Goal: Task Accomplishment & Management: Complete application form

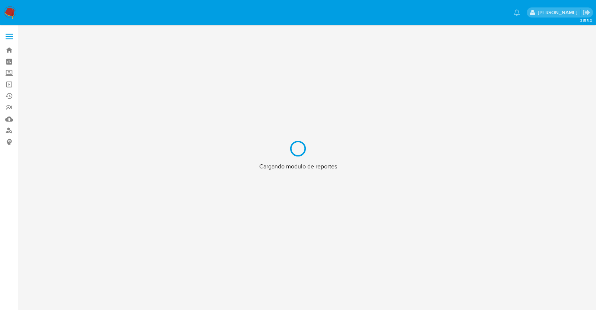
click at [13, 39] on div "Cargando modulo de reportes" at bounding box center [298, 155] width 596 height 310
click at [10, 21] on div "Cargando modulo de reportes" at bounding box center [298, 155] width 596 height 310
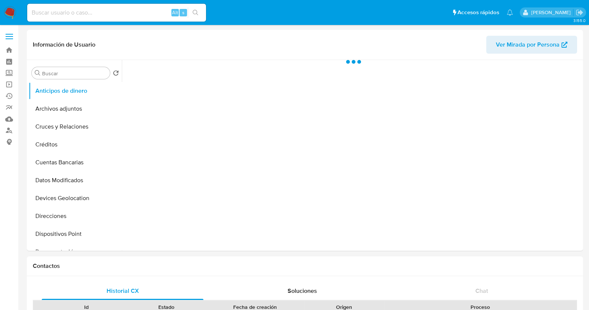
select select "10"
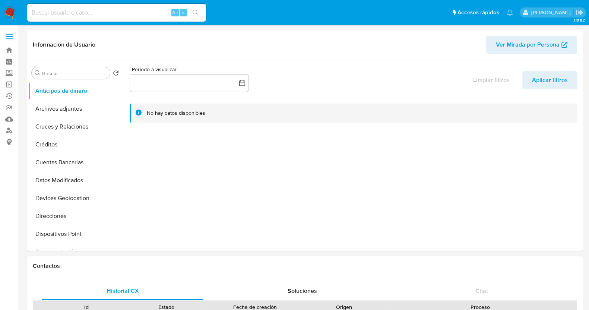
click at [106, 16] on input at bounding box center [116, 13] width 179 height 10
paste input "685133472"
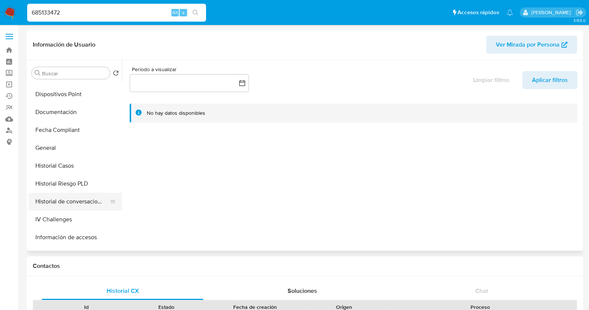
scroll to position [279, 0]
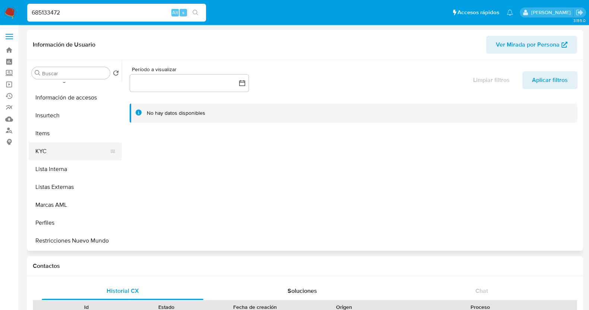
click at [56, 154] on button "KYC" at bounding box center [72, 151] width 87 height 18
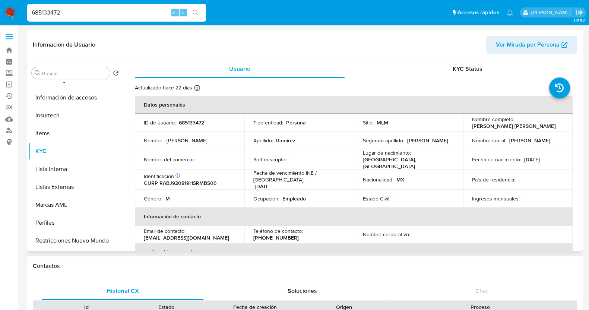
drag, startPoint x: 221, startPoint y: 178, endPoint x: 167, endPoint y: 178, distance: 53.6
click at [169, 178] on div "Identificación CIC: 128723086 : CURP RABJ920819HSRMBS06" at bounding box center [190, 179] width 92 height 13
drag, startPoint x: 160, startPoint y: 181, endPoint x: 216, endPoint y: 180, distance: 56.3
click at [216, 180] on div "Identificación CIC: 128723086 : CURP RABJ920819HSRMBS06" at bounding box center [190, 179] width 92 height 13
copy p "RABJ920819HSRMBS06"
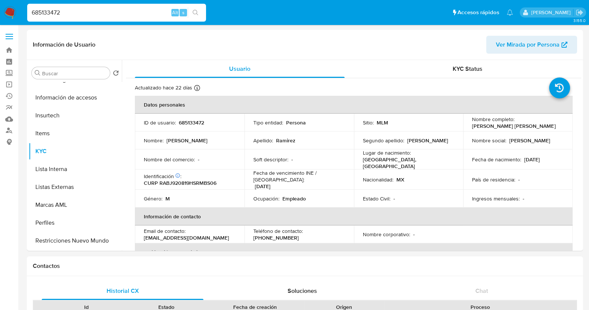
click at [104, 10] on input "685133472" at bounding box center [116, 13] width 179 height 10
paste input "1202739644"
type input "1202739644"
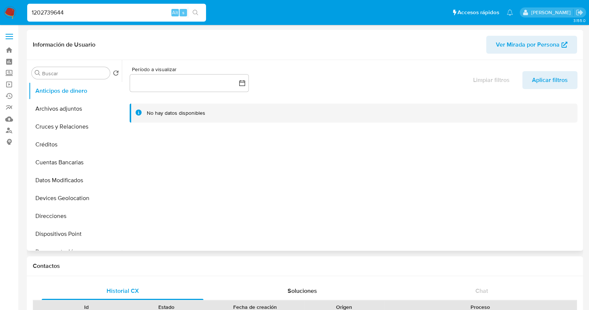
select select "10"
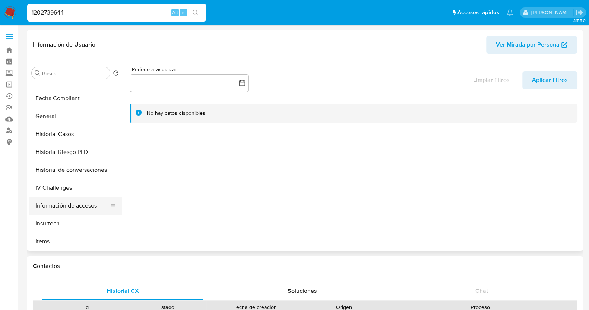
scroll to position [186, 0]
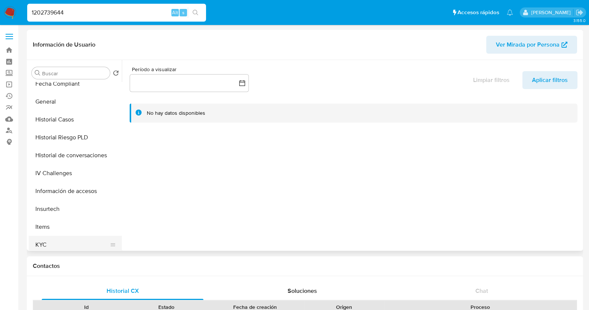
click at [56, 247] on button "KYC" at bounding box center [72, 245] width 87 height 18
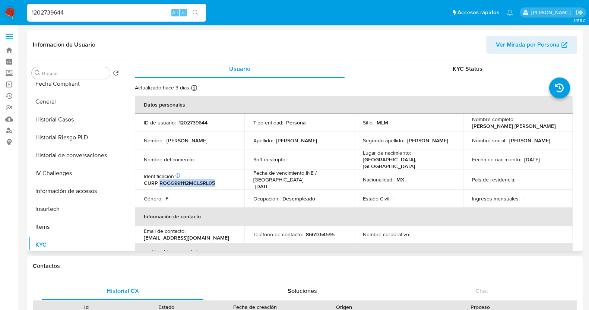
drag, startPoint x: 214, startPoint y: 181, endPoint x: 158, endPoint y: 178, distance: 56.0
click at [158, 180] on p "CURP ROGG991112MCLSRL05" at bounding box center [179, 183] width 71 height 7
copy p "ROGG991112MCLSRL05"
click at [142, 14] on input "1202739644" at bounding box center [116, 13] width 179 height 10
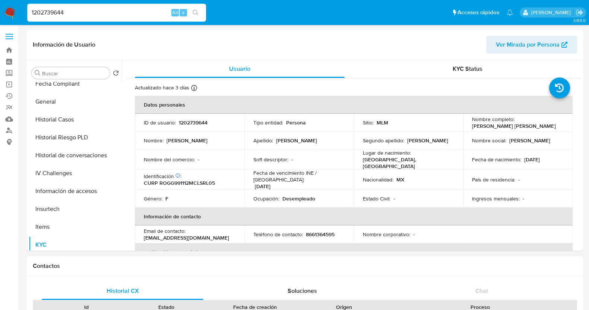
paste input "2445666720"
type input "2445666720"
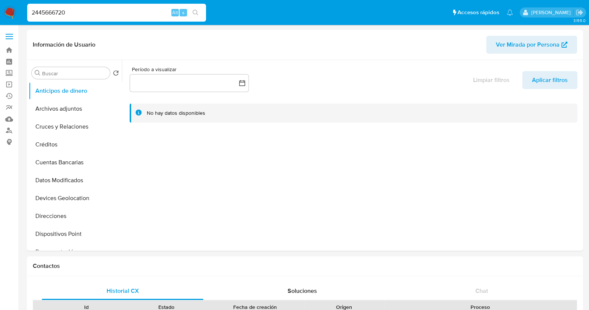
select select "10"
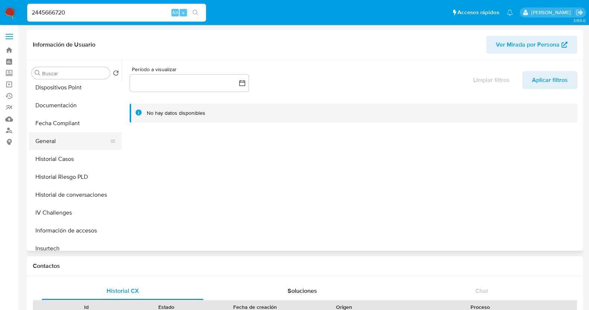
scroll to position [186, 0]
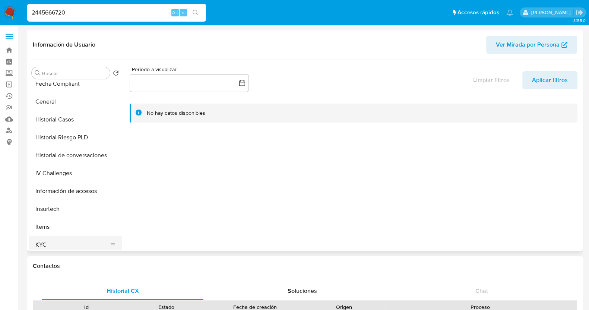
click at [52, 240] on button "KYC" at bounding box center [72, 245] width 87 height 18
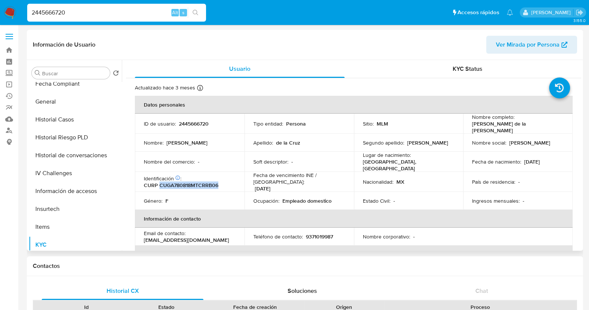
drag, startPoint x: 226, startPoint y: 180, endPoint x: 160, endPoint y: 180, distance: 65.6
click at [160, 180] on div "Identificación CIC: 165464441 : CURP CUGA780818MTCRRB06" at bounding box center [190, 181] width 92 height 13
copy p "CUGA780818MTCRRB06"
click at [103, 14] on input "2445666720" at bounding box center [116, 13] width 179 height 10
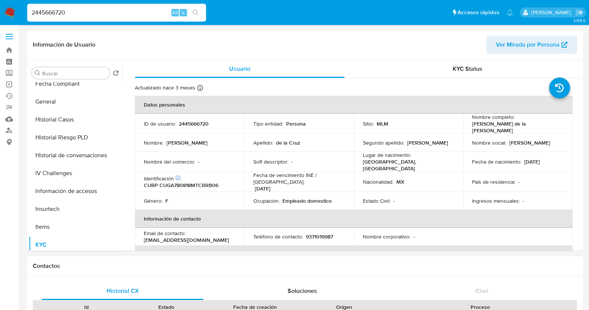
click at [103, 14] on input "2445666720" at bounding box center [116, 13] width 179 height 10
paste input "1229921772"
type input "1229921772"
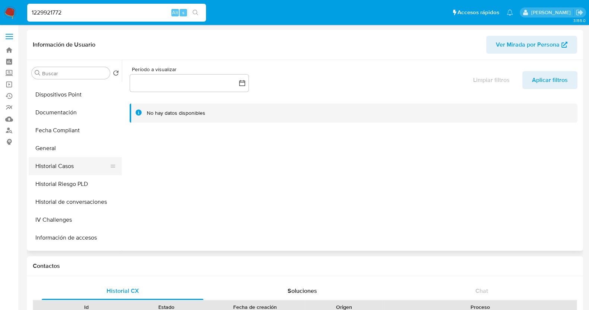
select select "10"
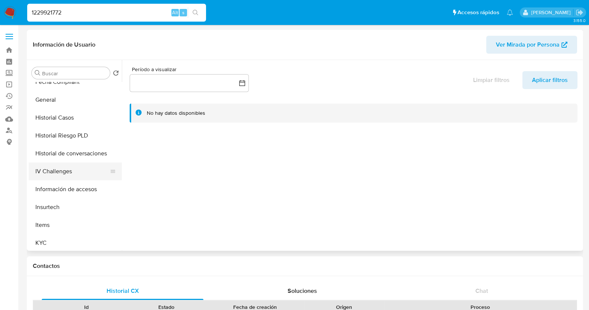
scroll to position [232, 0]
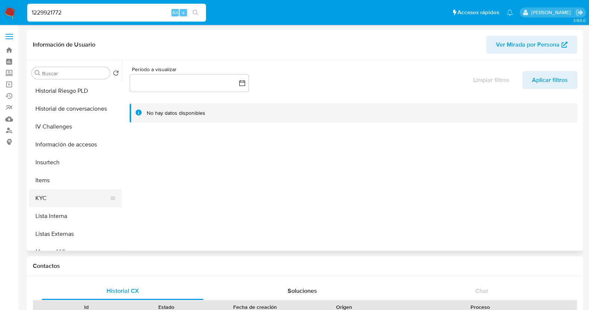
click at [60, 202] on button "KYC" at bounding box center [72, 198] width 87 height 18
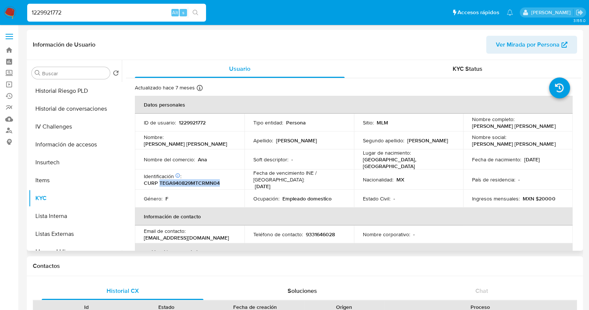
drag, startPoint x: 220, startPoint y: 179, endPoint x: 161, endPoint y: 180, distance: 58.9
click at [159, 180] on div "Identificación CIC: 235173154 : CURP TEGA940829MTCRMN04" at bounding box center [190, 179] width 92 height 13
copy p "TEGA940829MTCRMN04"
click at [104, 10] on input "1229921772" at bounding box center [116, 13] width 179 height 10
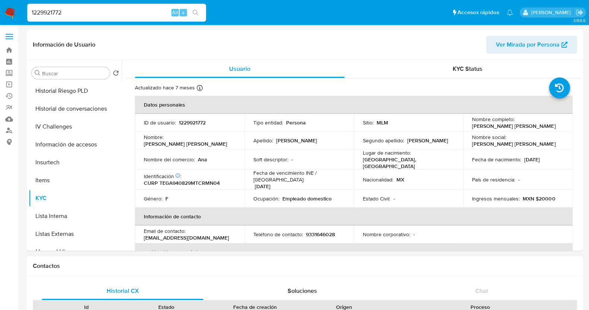
paste input "313771779"
type input "313771779"
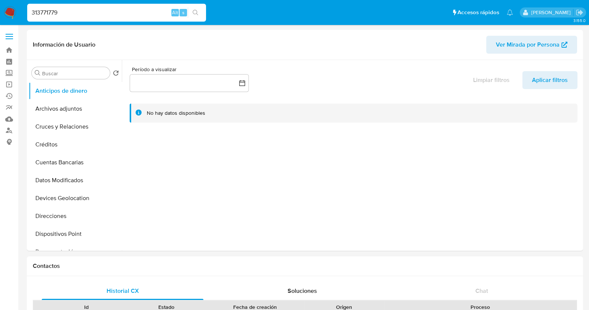
select select "10"
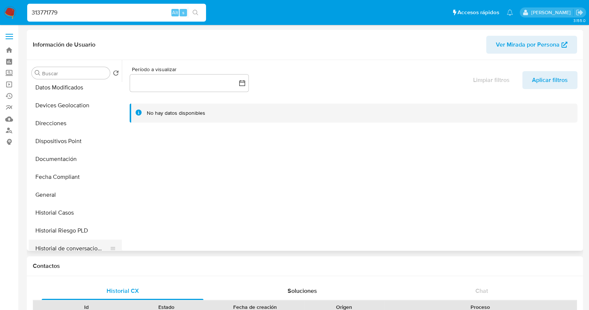
scroll to position [233, 0]
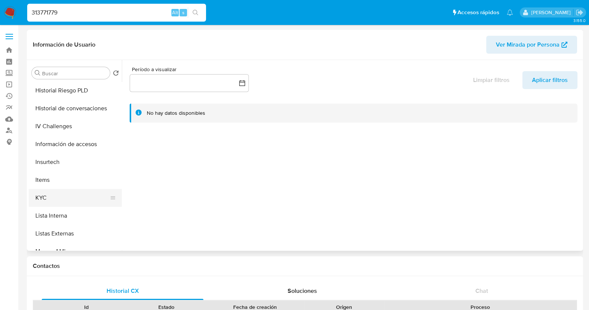
click at [50, 204] on button "KYC" at bounding box center [72, 198] width 87 height 18
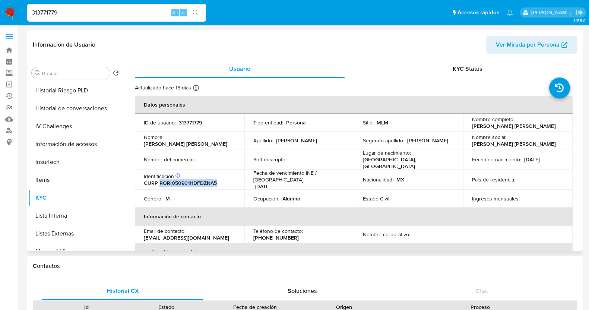
drag, startPoint x: 219, startPoint y: 178, endPoint x: 160, endPoint y: 179, distance: 58.9
click at [160, 179] on div "Identificación CIC: 253283719 : CURP RORI050901HDFDZNA5" at bounding box center [190, 179] width 92 height 13
copy p "RORI050901HDFDZNA5"
click at [89, 8] on input "313771779" at bounding box center [116, 13] width 179 height 10
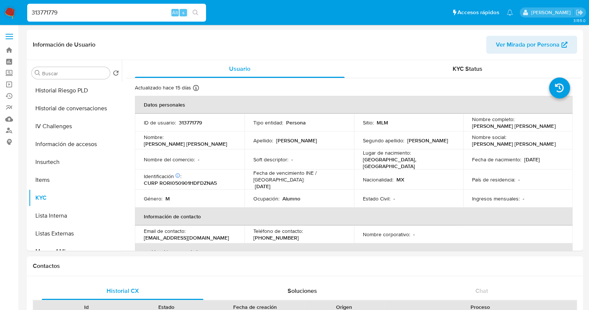
paste input "1873405451"
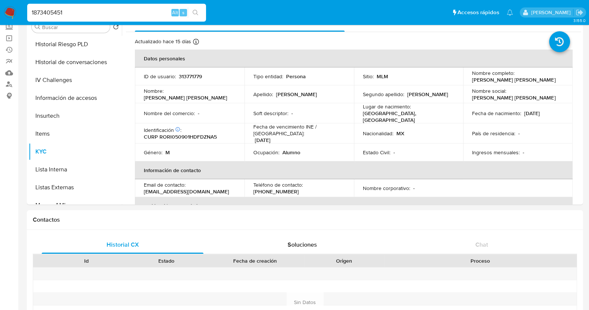
type input "1873405451"
click at [196, 12] on icon "search-icon" at bounding box center [196, 13] width 6 height 6
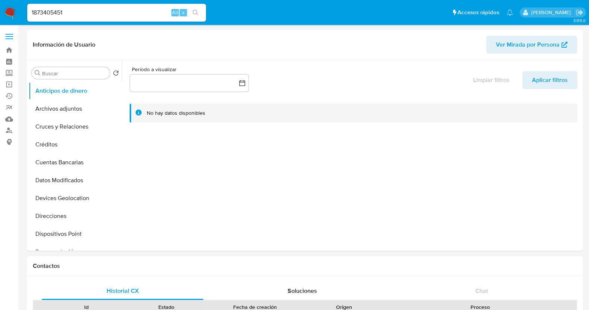
select select "10"
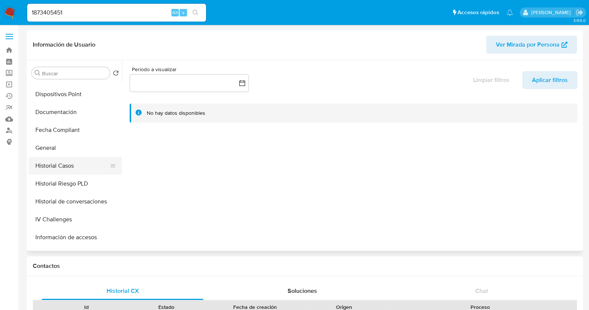
scroll to position [233, 0]
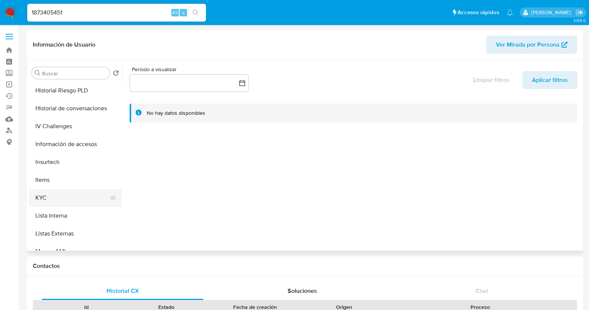
click at [65, 202] on button "KYC" at bounding box center [72, 198] width 87 height 18
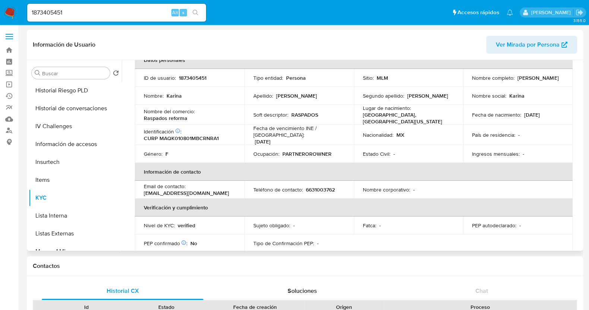
scroll to position [0, 0]
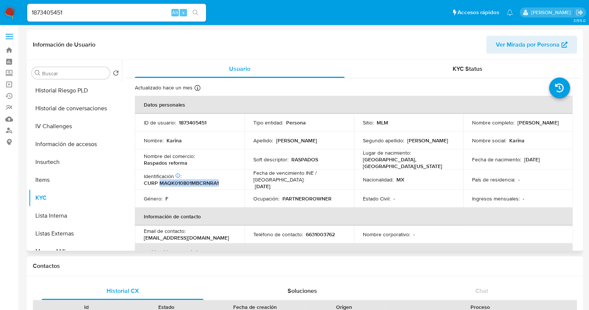
drag, startPoint x: 224, startPoint y: 180, endPoint x: 159, endPoint y: 180, distance: 64.8
click at [159, 180] on div "Identificación CIC: 194388627 : CURP MAQK010801MBCRNRA1" at bounding box center [190, 179] width 92 height 13
copy p "MAQK010801MBCRNRA1"
click at [98, 13] on input "1873405451" at bounding box center [116, 13] width 179 height 10
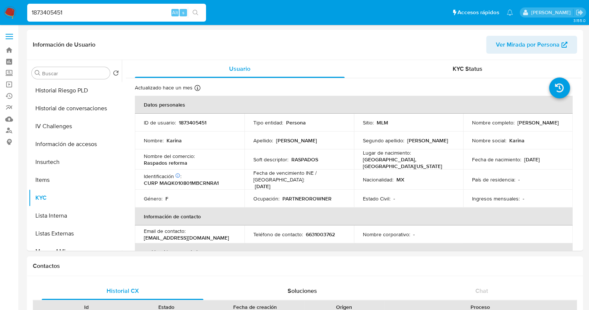
paste input "770999457"
type input "770999457"
click at [200, 12] on button "search-icon" at bounding box center [195, 12] width 15 height 10
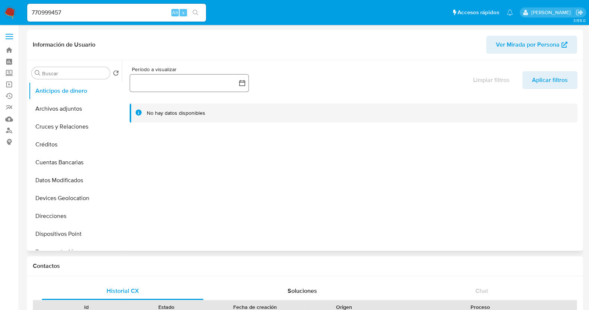
select select "10"
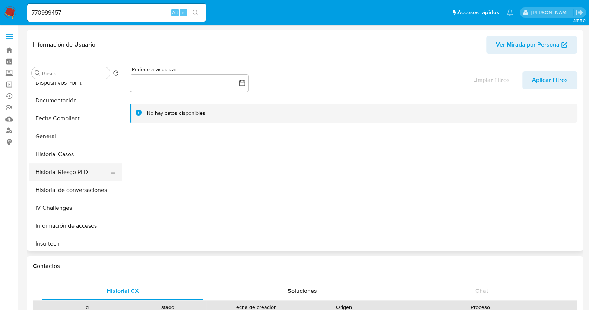
scroll to position [233, 0]
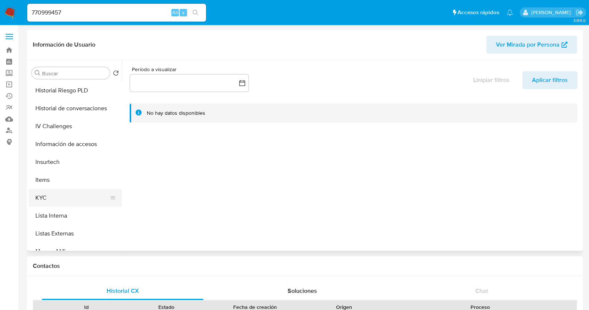
click at [50, 197] on button "KYC" at bounding box center [72, 198] width 87 height 18
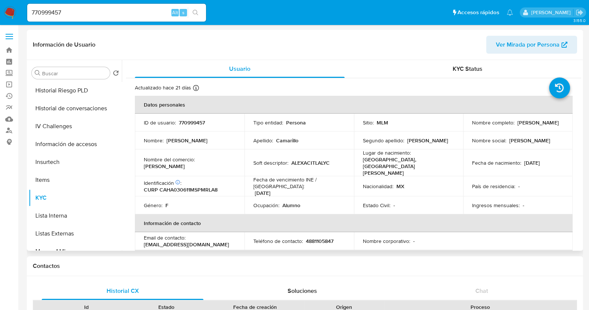
click at [198, 186] on p "CURP CAHA030611MSPMRLA8" at bounding box center [181, 189] width 74 height 7
copy p "CAHA030611MSPMRLA8"
click at [96, 19] on div "770999457 Alt s" at bounding box center [116, 13] width 179 height 18
click at [95, 15] on input "770999457" at bounding box center [116, 13] width 179 height 10
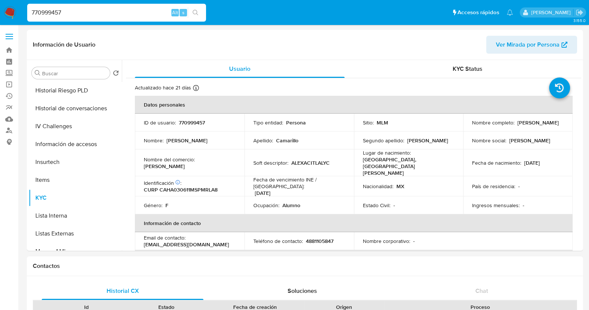
click at [94, 15] on input "770999457" at bounding box center [116, 13] width 179 height 10
paste input "2546436768"
click at [136, 14] on input "2546436768" at bounding box center [116, 13] width 179 height 10
type input "2546436768"
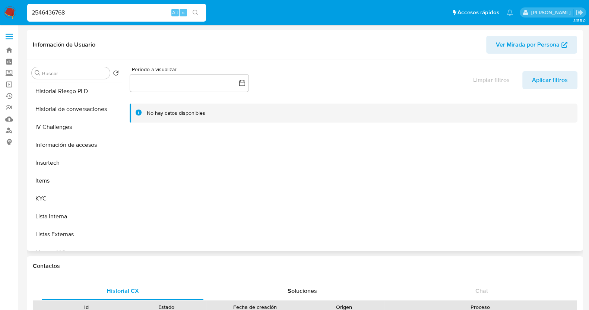
select select "10"
click at [59, 193] on button "KYC" at bounding box center [72, 198] width 87 height 18
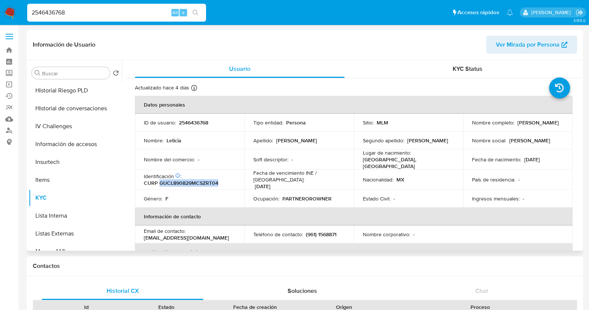
drag, startPoint x: 225, startPoint y: 183, endPoint x: 159, endPoint y: 179, distance: 66.4
click at [159, 179] on td "Identificación CIC: 174099388 : CURP GUCL890829MCSZRT04" at bounding box center [190, 179] width 110 height 20
copy p "GUCL890829MCSZRT04"
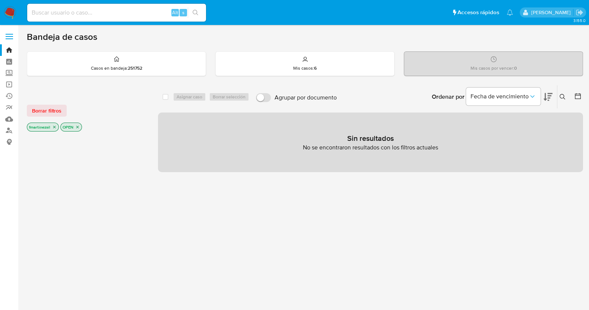
click at [8, 41] on label at bounding box center [9, 37] width 19 height 16
click at [0, 0] on input "checkbox" at bounding box center [0, 0] width 0 height 0
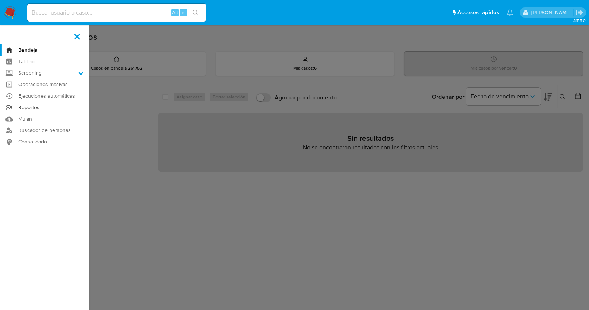
click at [44, 108] on link "Reportes" at bounding box center [44, 108] width 89 height 12
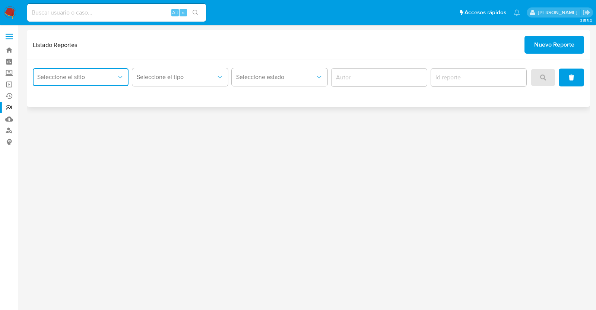
click at [108, 79] on span "Seleccione el sitio" at bounding box center [76, 76] width 79 height 7
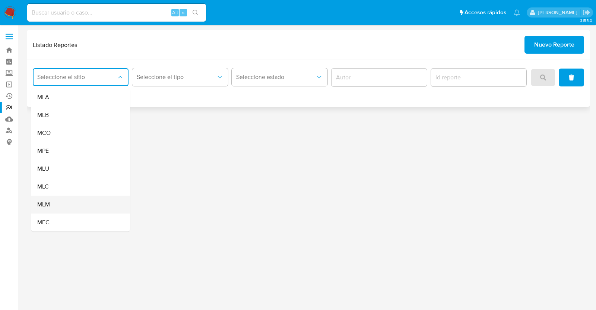
click at [61, 204] on div "MLM" at bounding box center [78, 205] width 82 height 18
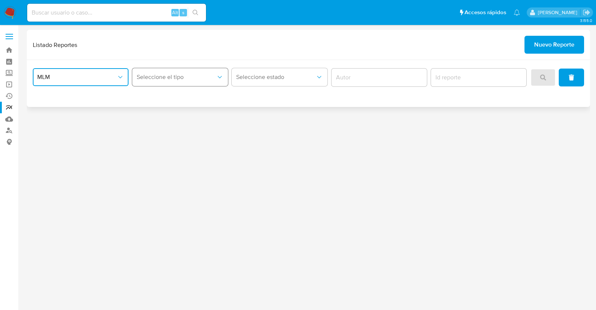
click at [179, 69] on button "Seleccione el tipo" at bounding box center [180, 77] width 96 height 18
click at [177, 116] on span "LEGAJO UNICO" at bounding box center [158, 114] width 42 height 7
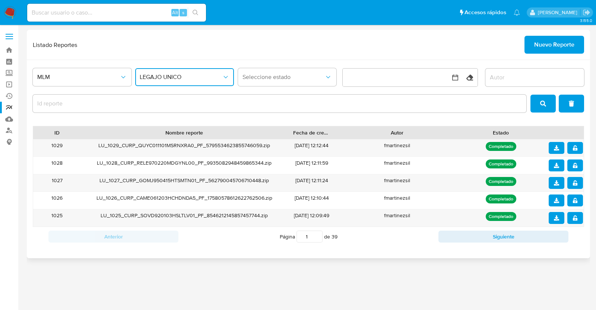
drag, startPoint x: 235, startPoint y: 134, endPoint x: 295, endPoint y: 133, distance: 60.7
click at [295, 133] on div "ID Nombre reporte Fecha de creación Autor Estado" at bounding box center [308, 132] width 551 height 13
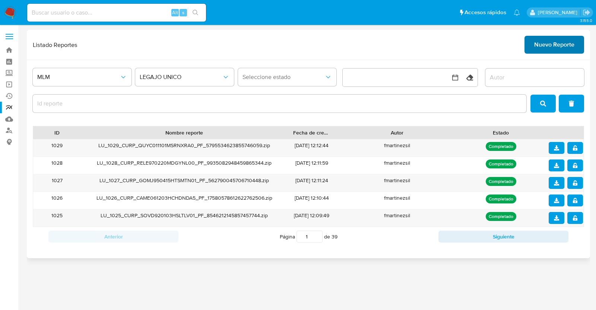
click at [541, 48] on span "Nuevo Reporte" at bounding box center [554, 45] width 40 height 16
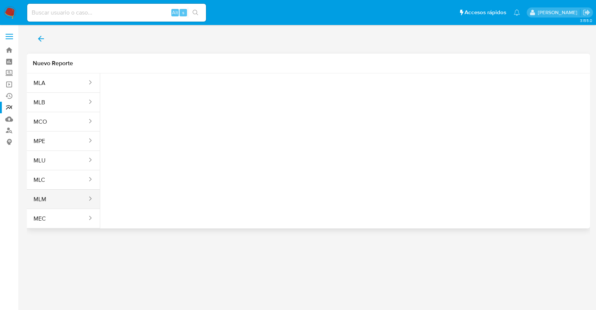
click at [57, 196] on button "MLM" at bounding box center [57, 199] width 61 height 18
click at [144, 92] on span "Seleccione una opcion" at bounding box center [144, 92] width 66 height 7
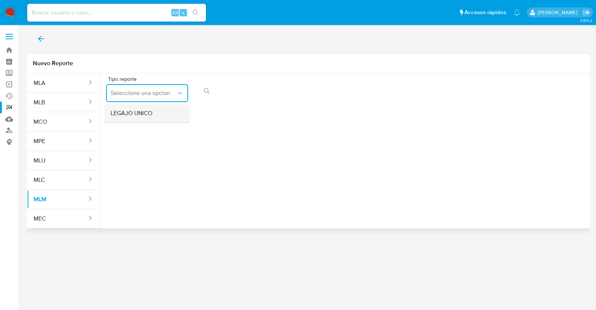
click at [142, 111] on span "LEGAJO UNICO" at bounding box center [132, 113] width 42 height 7
click at [275, 90] on button "RFC" at bounding box center [235, 93] width 82 height 18
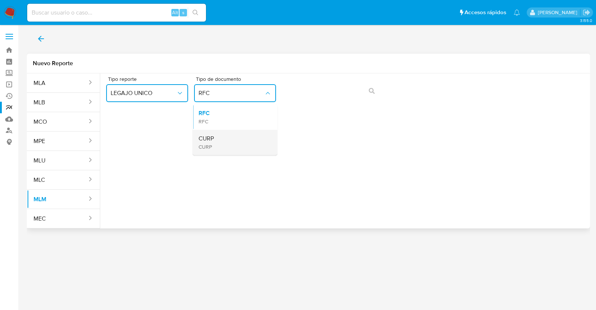
click at [229, 145] on div "CURP CURP" at bounding box center [233, 142] width 69 height 25
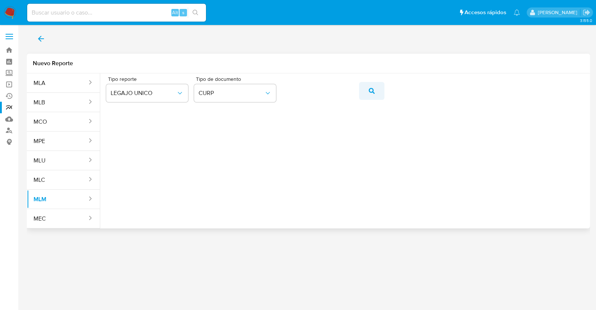
click at [370, 91] on icon "action-search" at bounding box center [372, 91] width 6 height 6
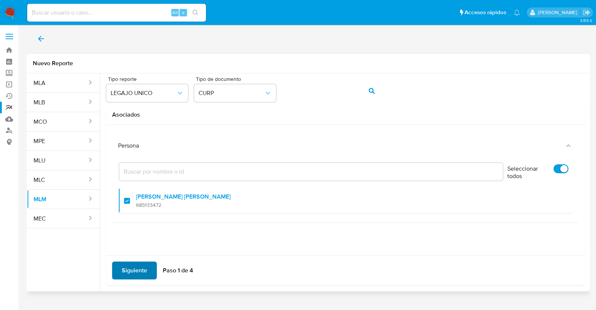
click at [135, 273] on span "Siguiente" at bounding box center [134, 270] width 25 height 16
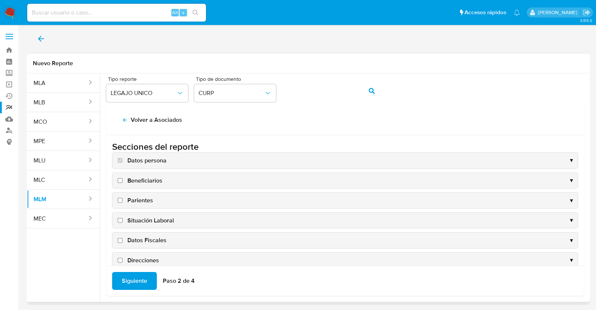
click at [156, 181] on span "Beneficiarios" at bounding box center [144, 181] width 35 height 8
click at [123, 181] on input "Beneficiarios" at bounding box center [120, 180] width 5 height 5
checkbox input "true"
click at [153, 196] on div "Parientes ▼" at bounding box center [345, 201] width 465 height 16
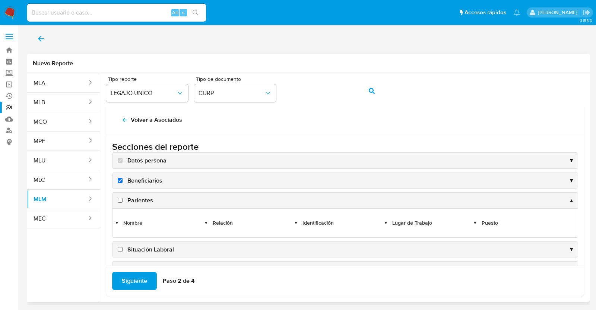
click at [144, 202] on span "Parientes" at bounding box center [140, 200] width 26 height 8
click at [123, 202] on input "Parientes" at bounding box center [120, 200] width 5 height 5
checkbox input "true"
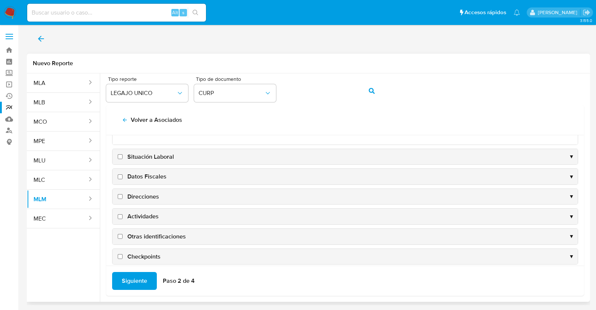
scroll to position [46, 0]
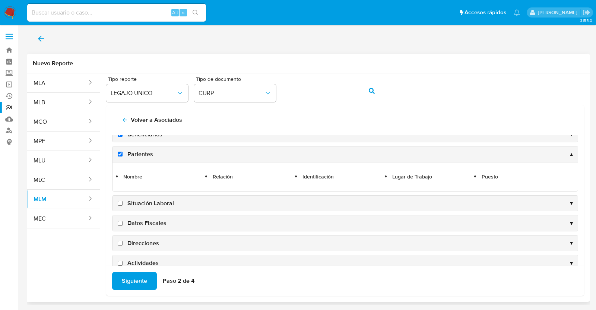
click at [145, 196] on div "Situación Laboral ▼" at bounding box center [345, 204] width 465 height 16
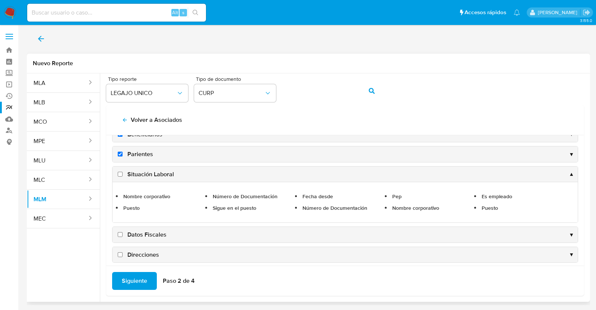
click at [123, 174] on label "Situación Laboral" at bounding box center [145, 174] width 58 height 8
click at [123, 174] on input "Situación Laboral" at bounding box center [120, 174] width 5 height 5
checkbox input "true"
click at [121, 234] on input "Datos Fiscales" at bounding box center [120, 234] width 5 height 5
checkbox input "true"
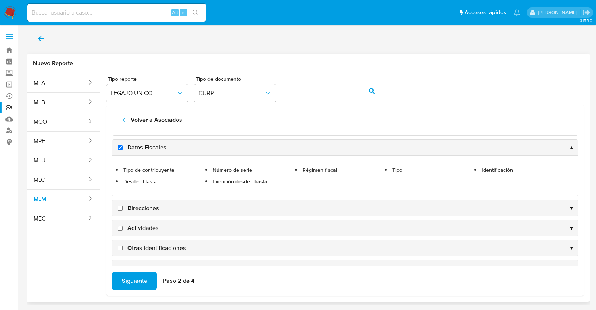
click at [123, 208] on label "Direcciones" at bounding box center [137, 208] width 43 height 8
click at [123, 208] on input "Direcciones" at bounding box center [120, 208] width 5 height 5
checkbox input "true"
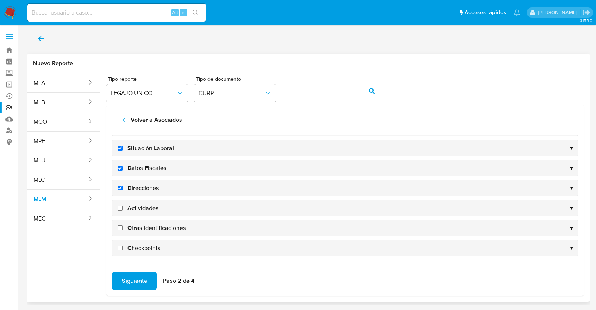
scroll to position [71, 0]
click at [119, 209] on input "Actividades" at bounding box center [120, 209] width 5 height 5
checkbox input "true"
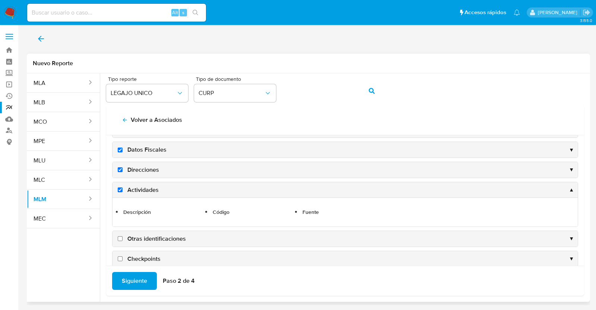
scroll to position [100, 0]
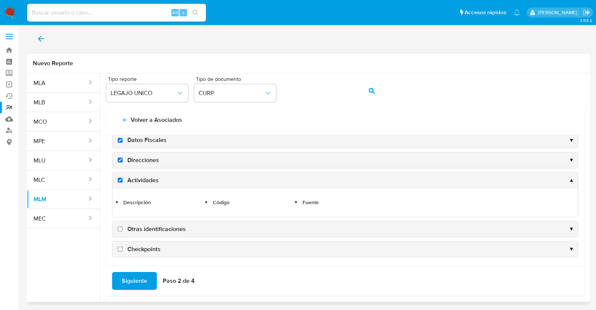
click at [120, 230] on input "Otras identificaciones" at bounding box center [120, 228] width 5 height 5
checkbox input "true"
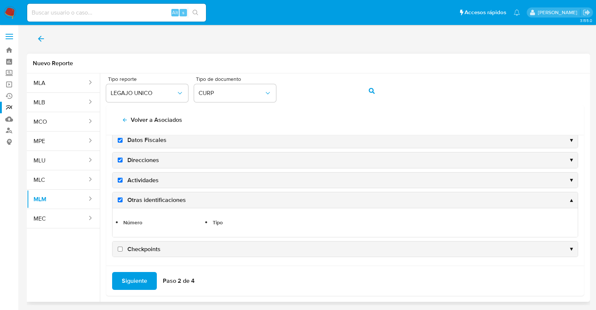
click at [119, 248] on input "Checkpoints" at bounding box center [120, 249] width 5 height 5
checkbox input "true"
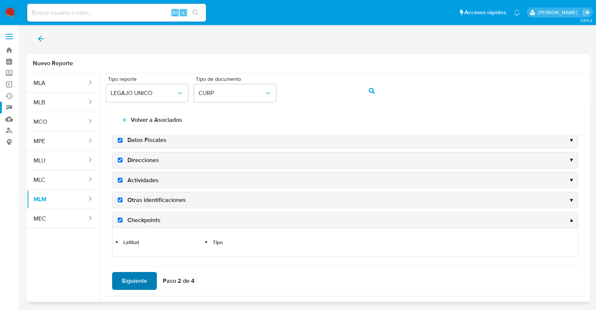
click at [129, 283] on span "Siguiente" at bounding box center [134, 281] width 25 height 16
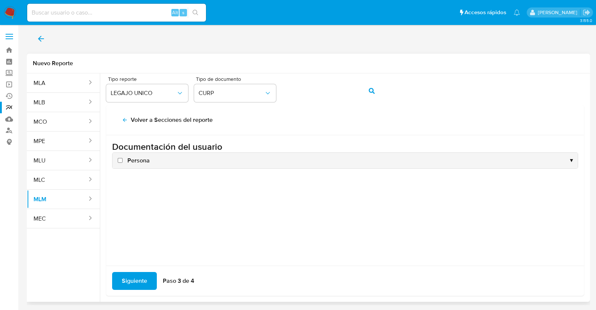
click at [119, 161] on input "Persona" at bounding box center [120, 160] width 5 height 5
checkbox input "true"
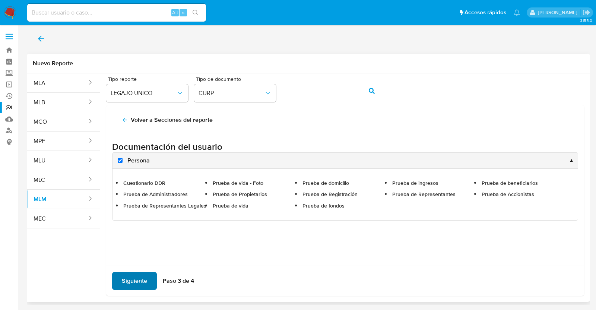
click at [133, 283] on span "Siguiente" at bounding box center [134, 281] width 25 height 16
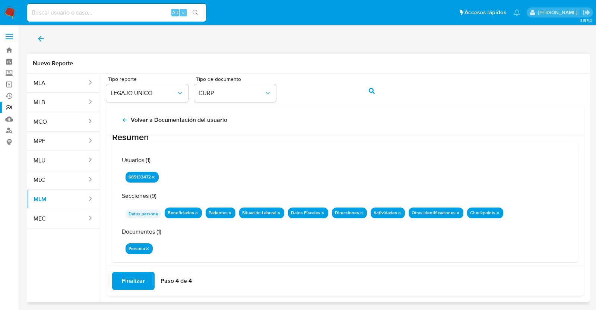
scroll to position [24, 0]
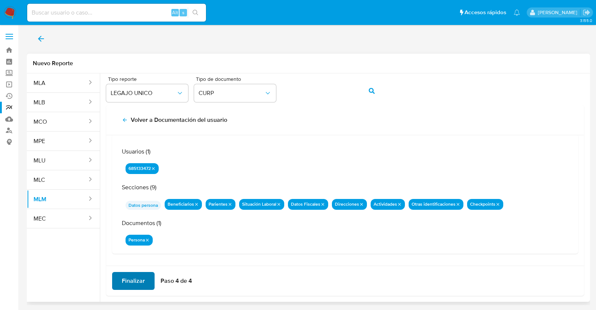
click at [138, 279] on span "Finalizar" at bounding box center [133, 281] width 23 height 16
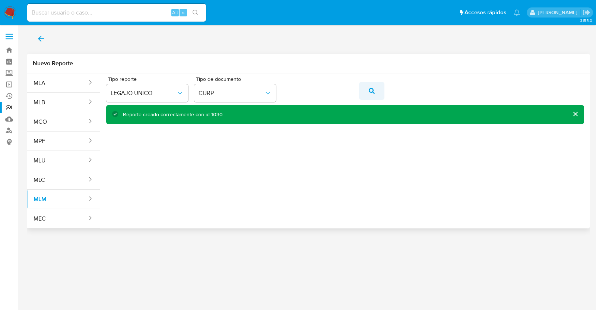
click at [370, 92] on icon "action-search" at bounding box center [372, 91] width 6 height 6
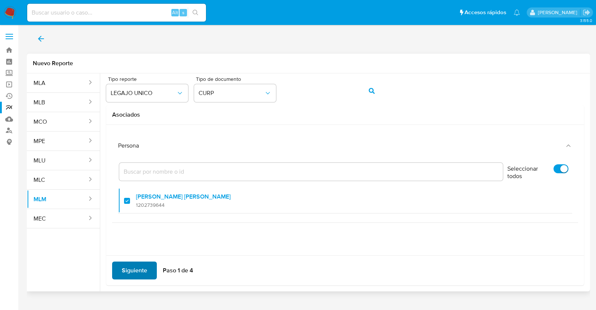
click at [129, 264] on span "Siguiente" at bounding box center [134, 270] width 25 height 16
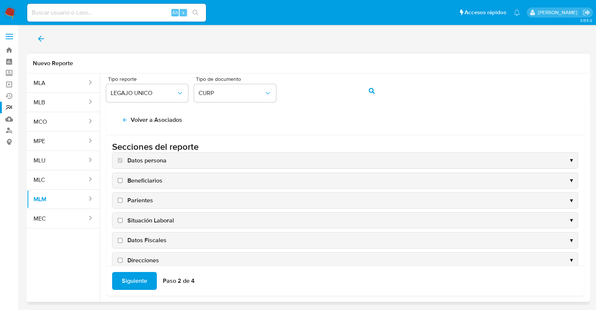
click at [148, 181] on span "Beneficiarios" at bounding box center [144, 181] width 35 height 8
click at [123, 181] on input "Beneficiarios" at bounding box center [120, 180] width 5 height 5
checkbox input "true"
click at [150, 198] on span "Parientes" at bounding box center [140, 200] width 26 height 8
click at [123, 198] on input "Parientes" at bounding box center [120, 200] width 5 height 5
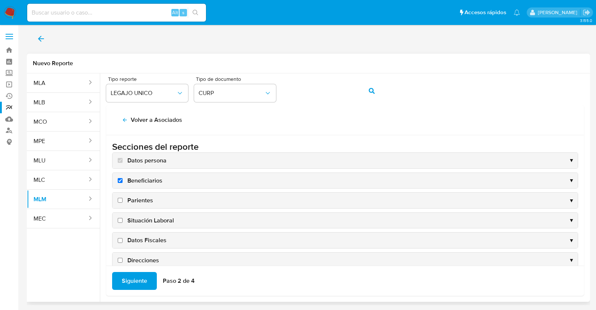
checkbox input "true"
click at [151, 217] on span "Situación Laboral" at bounding box center [150, 220] width 47 height 8
click at [123, 218] on input "Situación Laboral" at bounding box center [120, 220] width 5 height 5
checkbox input "true"
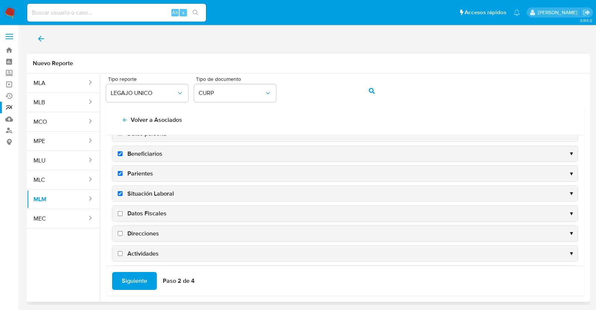
scroll to position [46, 0]
click at [149, 193] on span "Datos Fiscales" at bounding box center [146, 194] width 39 height 8
click at [123, 193] on input "Datos Fiscales" at bounding box center [120, 194] width 5 height 5
checkbox input "true"
click at [149, 213] on span "Direcciones" at bounding box center [143, 214] width 32 height 8
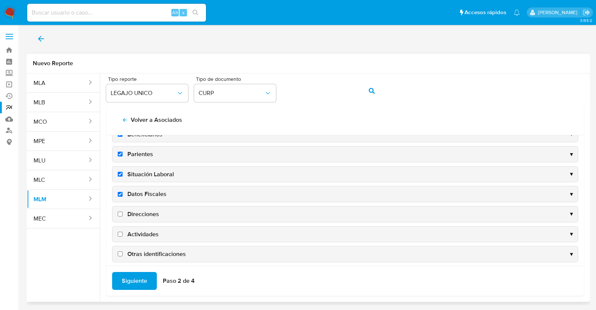
click at [123, 213] on input "Direcciones" at bounding box center [120, 214] width 5 height 5
checkbox input "true"
click at [149, 230] on span "Actividades" at bounding box center [142, 234] width 31 height 8
click at [123, 232] on input "Actividades" at bounding box center [120, 234] width 5 height 5
checkbox input "true"
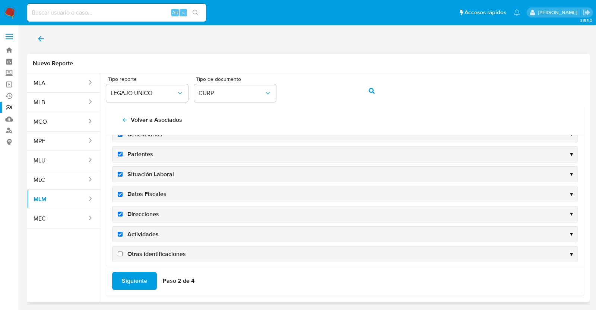
scroll to position [71, 0]
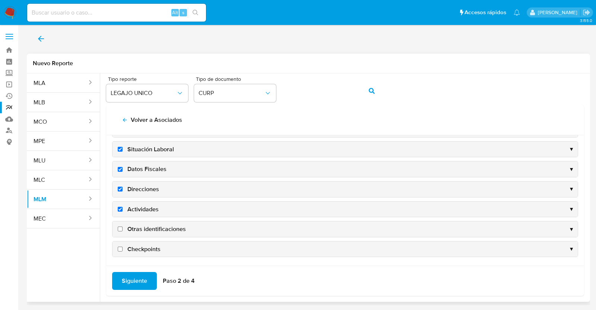
click at [148, 225] on span "Otras identificaciones" at bounding box center [156, 229] width 58 height 8
click at [123, 226] on input "Otras identificaciones" at bounding box center [120, 228] width 5 height 5
checkbox input "true"
click at [147, 253] on div "Checkpoints ▼" at bounding box center [345, 249] width 465 height 16
click at [145, 245] on span "Checkpoints" at bounding box center [143, 249] width 33 height 8
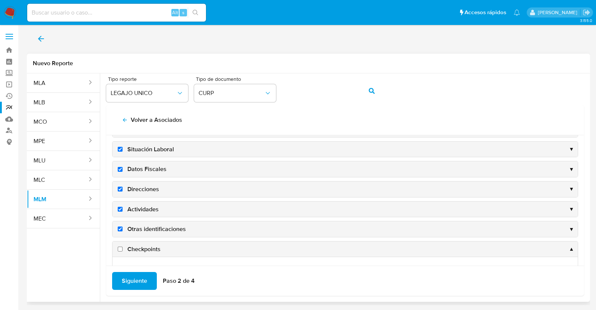
click at [123, 247] on input "Checkpoints" at bounding box center [120, 249] width 5 height 5
checkbox input "true"
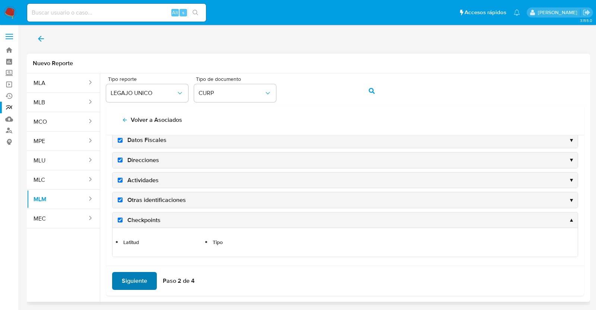
click at [129, 284] on span "Siguiente" at bounding box center [134, 281] width 25 height 16
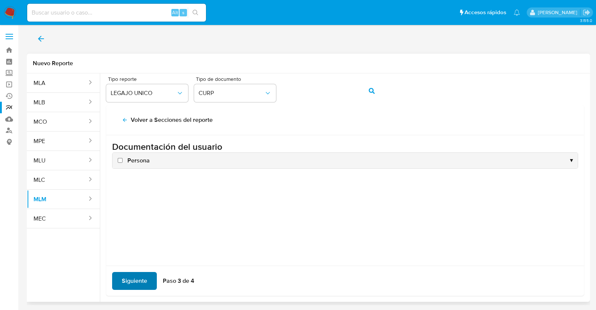
scroll to position [0, 0]
click at [141, 165] on div "Persona ▼" at bounding box center [345, 161] width 465 height 16
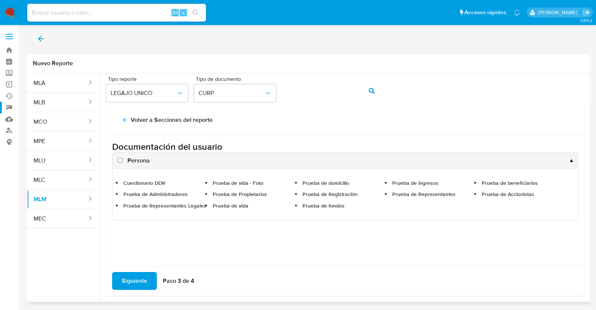
click at [138, 159] on span "Persona" at bounding box center [138, 160] width 22 height 8
click at [123, 159] on input "Persona" at bounding box center [120, 160] width 5 height 5
checkbox input "true"
click at [136, 283] on span "Siguiente" at bounding box center [134, 281] width 25 height 16
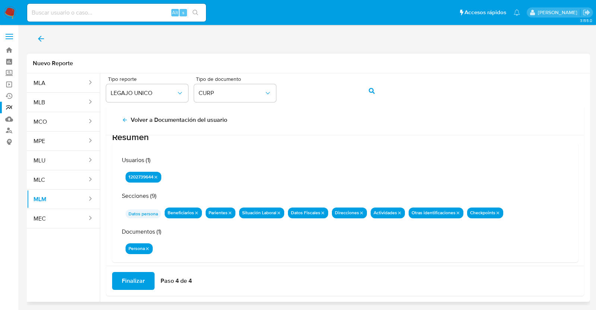
scroll to position [24, 0]
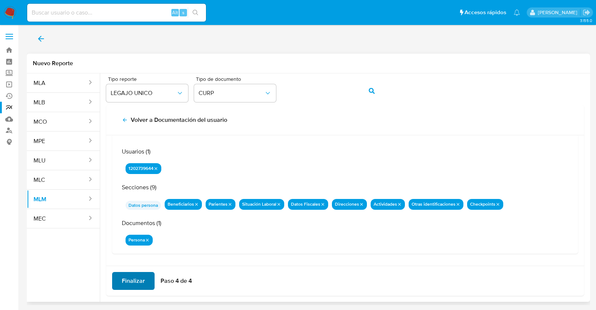
click at [130, 276] on span "Finalizar" at bounding box center [133, 281] width 23 height 16
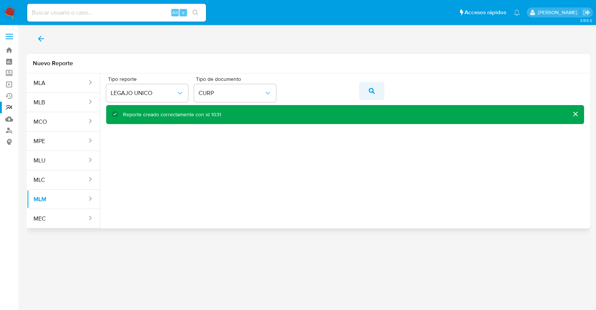
click at [366, 89] on button "action-search" at bounding box center [371, 91] width 25 height 18
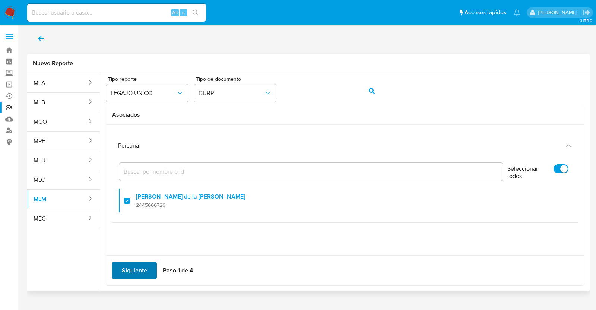
click at [128, 271] on span "Siguiente" at bounding box center [134, 270] width 25 height 16
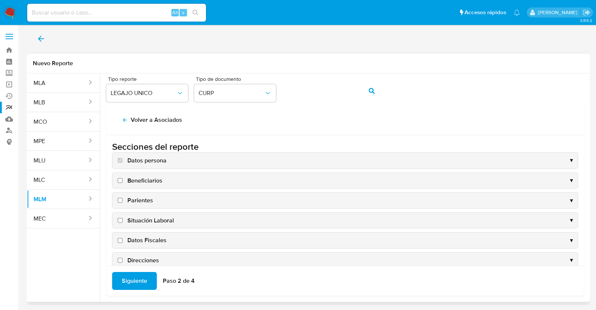
click at [121, 179] on input "Beneficiarios" at bounding box center [120, 180] width 5 height 5
checkbox input "true"
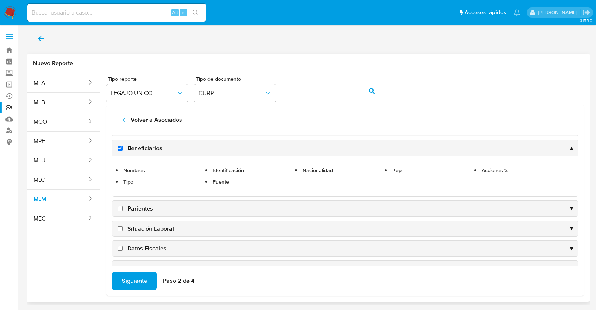
scroll to position [46, 0]
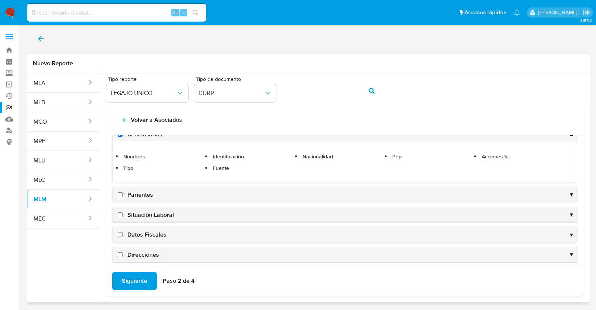
click at [133, 194] on span "Parientes" at bounding box center [140, 195] width 26 height 8
click at [123, 194] on input "Parientes" at bounding box center [120, 194] width 5 height 5
checkbox input "true"
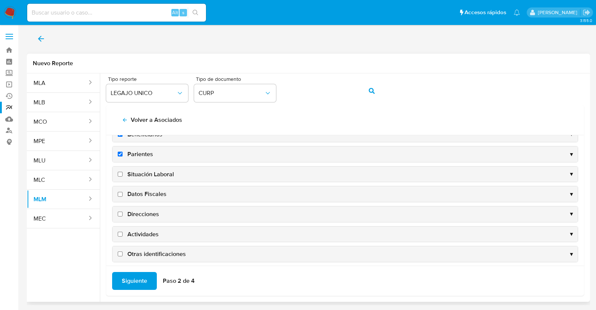
click at [142, 173] on span "Situación Laboral" at bounding box center [150, 174] width 47 height 8
click at [123, 173] on input "Situación Laboral" at bounding box center [120, 174] width 5 height 5
checkbox input "true"
click at [142, 190] on span "Datos Fiscales" at bounding box center [146, 194] width 39 height 8
click at [123, 192] on input "Datos Fiscales" at bounding box center [120, 194] width 5 height 5
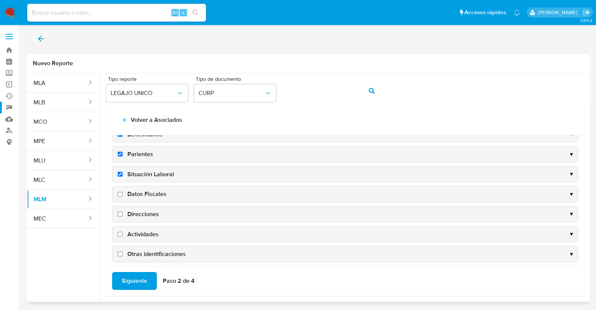
checkbox input "true"
click at [140, 215] on span "Direcciones" at bounding box center [143, 214] width 32 height 8
click at [123, 215] on input "Direcciones" at bounding box center [120, 214] width 5 height 5
checkbox input "true"
click at [145, 231] on span "Actividades" at bounding box center [142, 234] width 31 height 8
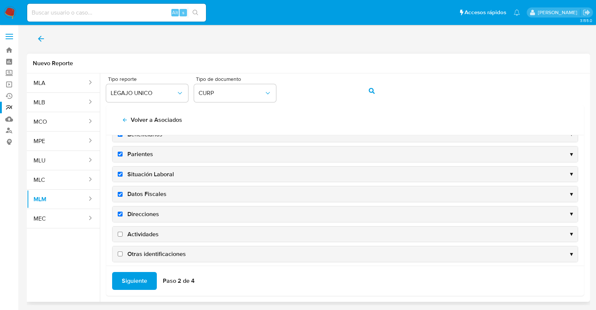
click at [123, 232] on input "Actividades" at bounding box center [120, 234] width 5 height 5
checkbox input "true"
click at [145, 247] on div "Otras identificaciones ▼" at bounding box center [345, 254] width 465 height 16
click at [143, 252] on span "Otras identificaciones" at bounding box center [156, 254] width 58 height 8
click at [123, 252] on input "Otras identificaciones" at bounding box center [120, 253] width 5 height 5
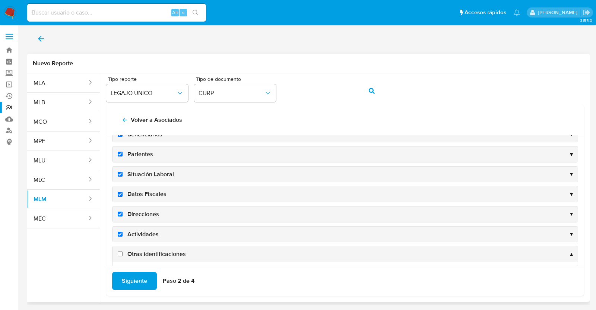
checkbox input "true"
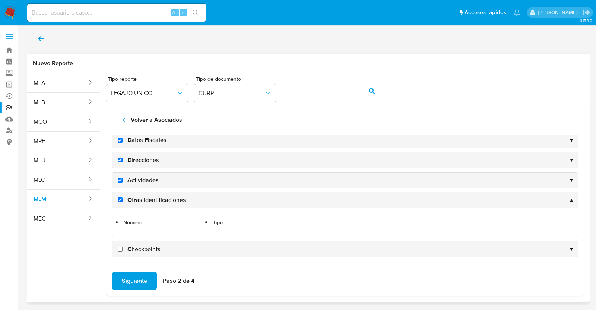
click at [130, 250] on span "Checkpoints" at bounding box center [143, 249] width 33 height 8
click at [123, 250] on input "Checkpoints" at bounding box center [120, 249] width 5 height 5
checkbox input "true"
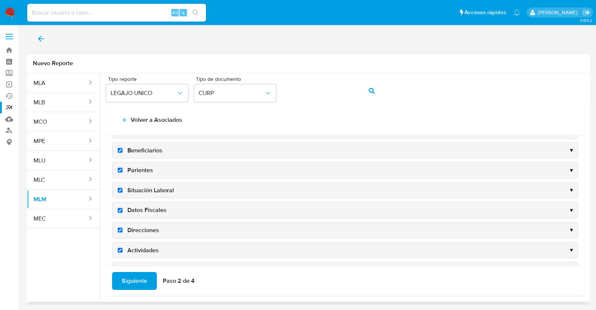
scroll to position [71, 0]
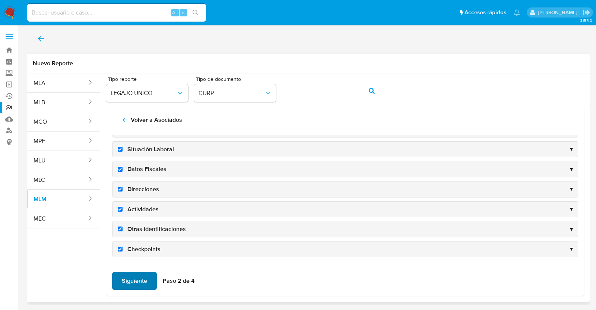
click at [129, 281] on span "Siguiente" at bounding box center [134, 281] width 25 height 16
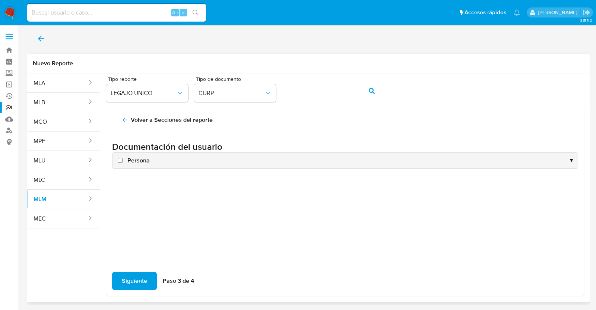
click at [138, 158] on span "Persona" at bounding box center [138, 160] width 22 height 8
click at [123, 158] on input "Persona" at bounding box center [120, 160] width 5 height 5
checkbox input "true"
click at [144, 274] on span "Siguiente" at bounding box center [134, 281] width 25 height 16
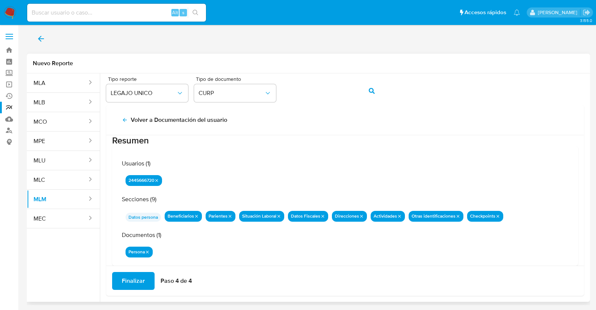
scroll to position [24, 0]
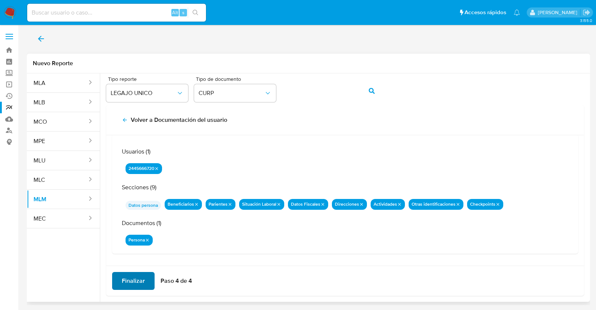
click at [134, 283] on span "Finalizar" at bounding box center [133, 281] width 23 height 16
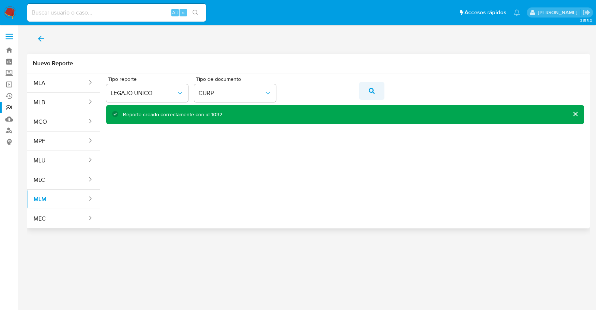
click at [367, 94] on button "action-search" at bounding box center [371, 91] width 25 height 18
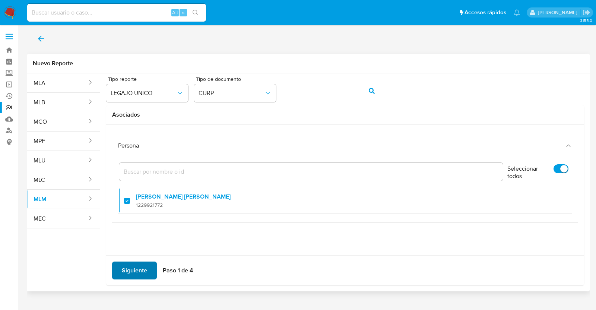
click at [132, 271] on span "Siguiente" at bounding box center [134, 270] width 25 height 16
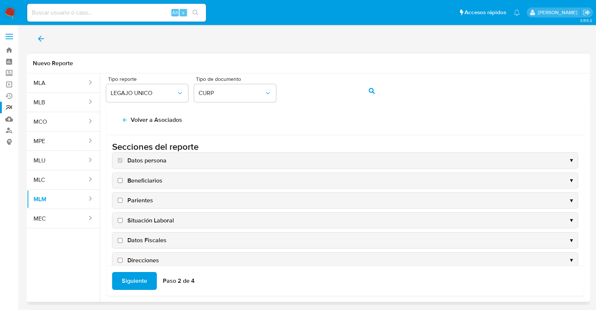
click at [156, 178] on span "Beneficiarios" at bounding box center [144, 181] width 35 height 8
click at [123, 178] on input "Beneficiarios" at bounding box center [120, 180] width 5 height 5
checkbox input "true"
click at [147, 196] on span "Parientes" at bounding box center [140, 200] width 26 height 8
click at [123, 198] on input "Parientes" at bounding box center [120, 200] width 5 height 5
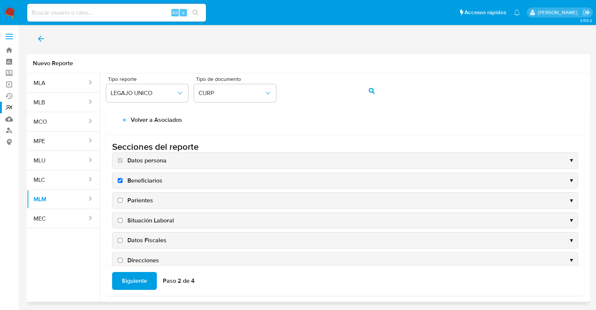
checkbox input "true"
click at [152, 216] on span "Situación Laboral" at bounding box center [150, 220] width 47 height 8
click at [123, 218] on input "Situación Laboral" at bounding box center [120, 220] width 5 height 5
checkbox input "true"
click at [150, 238] on span "Datos Fiscales" at bounding box center [146, 240] width 39 height 8
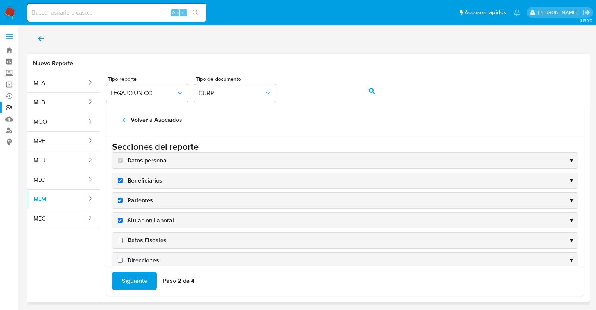
click at [123, 238] on input "Datos Fiscales" at bounding box center [120, 240] width 5 height 5
checkbox input "true"
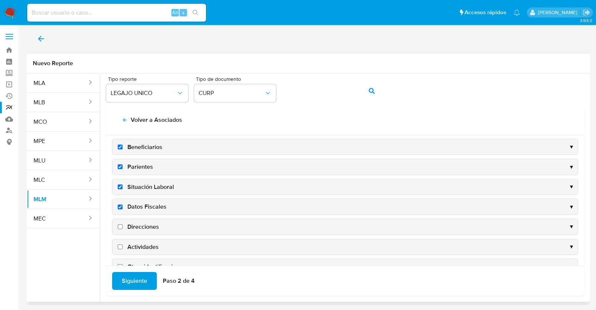
scroll to position [71, 0]
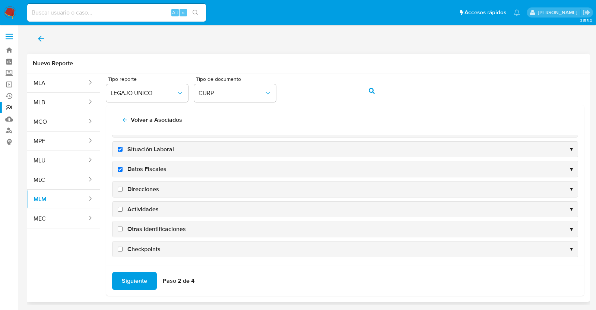
click at [152, 183] on div "Direcciones ▼" at bounding box center [345, 189] width 465 height 16
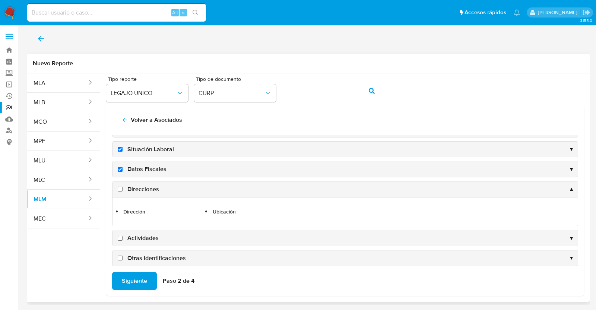
click at [150, 186] on span "Direcciones" at bounding box center [143, 189] width 32 height 8
click at [123, 187] on input "Direcciones" at bounding box center [120, 189] width 5 height 5
checkbox input "true"
click at [145, 237] on span "Actividades" at bounding box center [142, 238] width 31 height 8
click at [123, 237] on input "Actividades" at bounding box center [120, 238] width 5 height 5
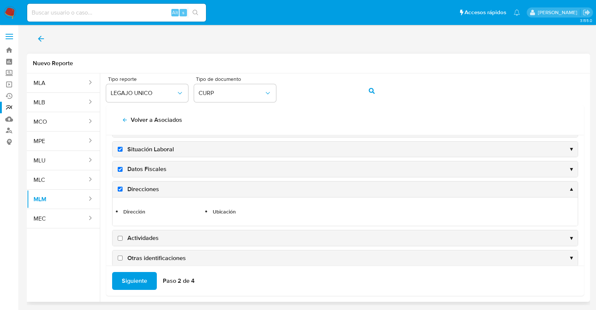
checkbox input "true"
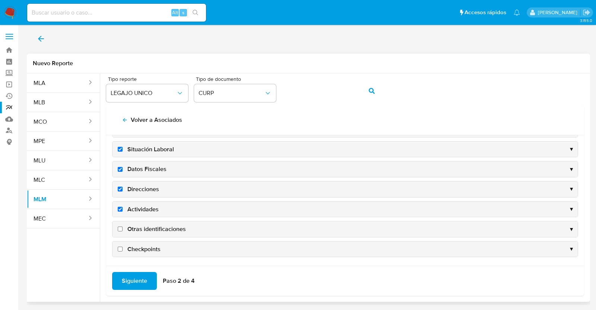
click at [147, 225] on span "Otras identificaciones" at bounding box center [156, 229] width 58 height 8
click at [123, 226] on input "Otras identificaciones" at bounding box center [120, 228] width 5 height 5
checkbox input "true"
click at [142, 248] on span "Checkpoints" at bounding box center [143, 249] width 33 height 8
click at [123, 248] on input "Checkpoints" at bounding box center [120, 249] width 5 height 5
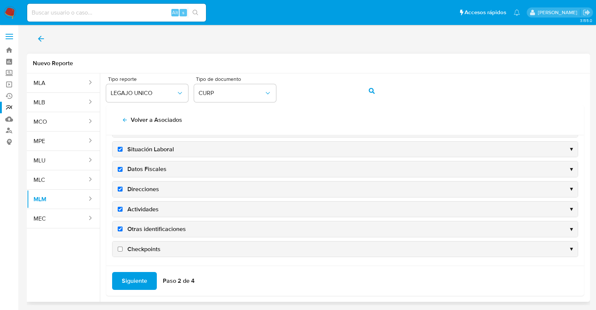
checkbox input "true"
click at [134, 276] on span "Siguiente" at bounding box center [134, 281] width 25 height 16
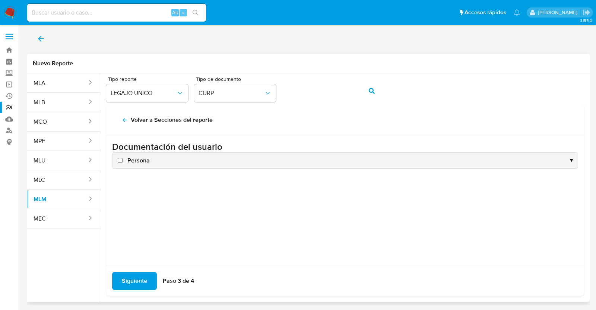
click at [139, 157] on span "Persona" at bounding box center [138, 160] width 22 height 8
click at [123, 158] on input "Persona" at bounding box center [120, 160] width 5 height 5
checkbox input "true"
click at [136, 286] on span "Siguiente" at bounding box center [134, 281] width 25 height 16
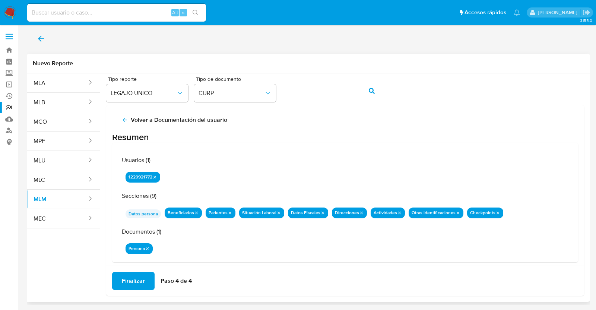
scroll to position [24, 0]
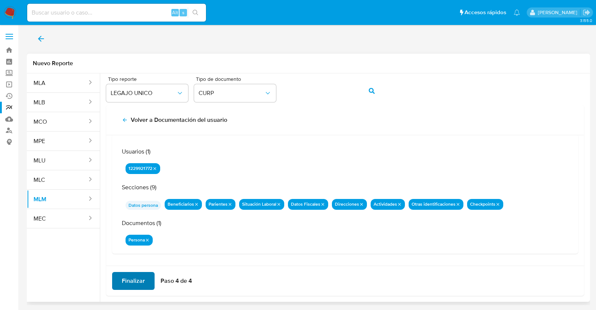
click at [148, 279] on button "Finalizar" at bounding box center [133, 281] width 42 height 18
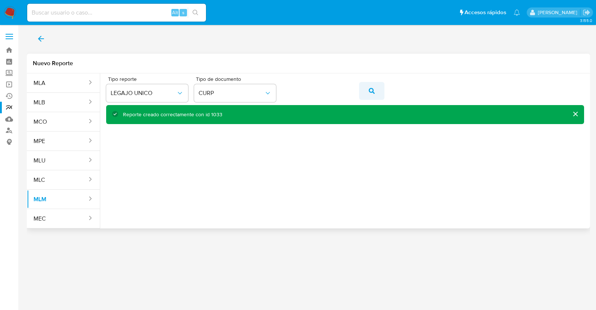
click at [367, 89] on button "action-search" at bounding box center [371, 91] width 25 height 18
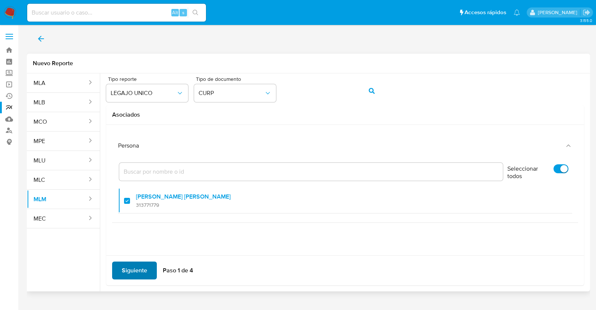
click at [134, 264] on span "Siguiente" at bounding box center [134, 270] width 25 height 16
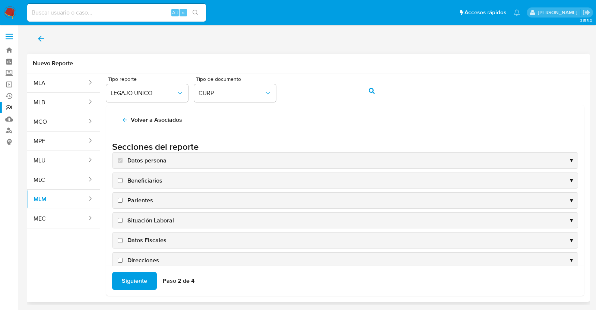
click at [137, 177] on span "Beneficiarios" at bounding box center [144, 181] width 35 height 8
click at [123, 178] on input "Beneficiarios" at bounding box center [120, 180] width 5 height 5
checkbox input "true"
click at [146, 197] on span "Parientes" at bounding box center [140, 200] width 26 height 8
click at [123, 198] on input "Parientes" at bounding box center [120, 200] width 5 height 5
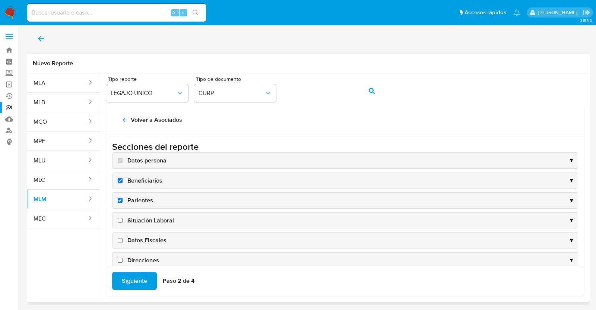
checkbox input "true"
click at [158, 221] on span "Situación Laboral" at bounding box center [150, 220] width 47 height 8
click at [123, 221] on input "Situación Laboral" at bounding box center [120, 220] width 5 height 5
checkbox input "true"
click at [153, 234] on div "Datos Fiscales ▼" at bounding box center [345, 240] width 465 height 16
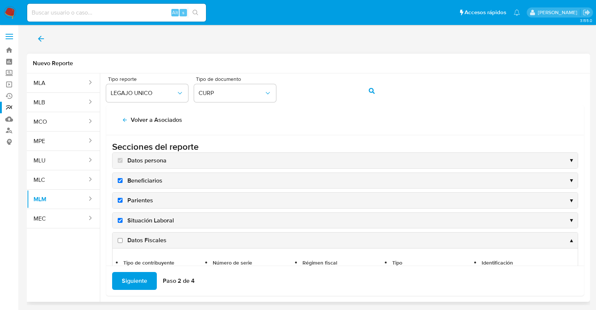
scroll to position [46, 0]
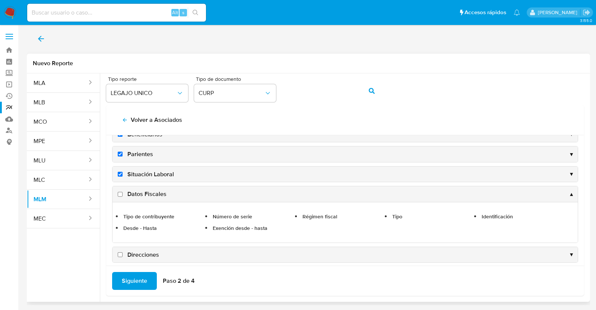
click at [143, 193] on span "Datos Fiscales" at bounding box center [146, 194] width 39 height 8
click at [123, 193] on input "Datos Fiscales" at bounding box center [120, 194] width 5 height 5
checkbox input "true"
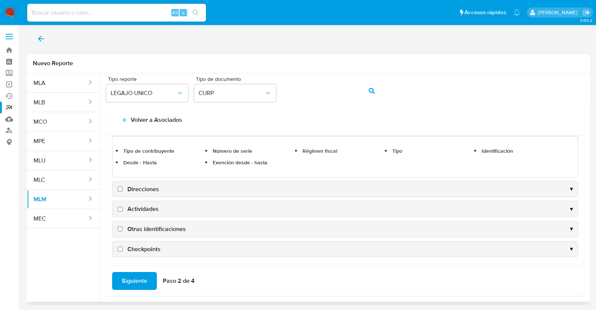
click at [148, 188] on span "Direcciones" at bounding box center [143, 189] width 32 height 8
click at [123, 188] on input "Direcciones" at bounding box center [120, 189] width 5 height 5
checkbox input "true"
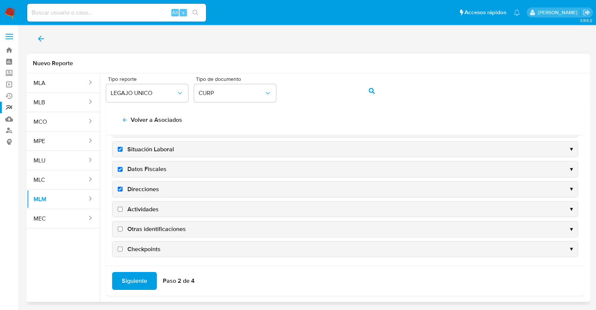
click at [150, 207] on span "Actividades" at bounding box center [142, 209] width 31 height 8
click at [123, 207] on input "Actividades" at bounding box center [120, 209] width 5 height 5
checkbox input "true"
click at [152, 225] on span "Otras identificaciones" at bounding box center [156, 229] width 58 height 8
click at [123, 226] on input "Otras identificaciones" at bounding box center [120, 228] width 5 height 5
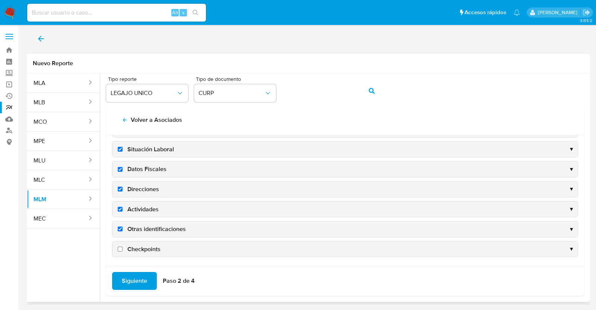
checkbox input "true"
click at [145, 249] on span "Checkpoints" at bounding box center [143, 249] width 33 height 8
click at [123, 249] on input "Checkpoints" at bounding box center [120, 249] width 5 height 5
checkbox input "true"
click at [136, 276] on span "Siguiente" at bounding box center [134, 281] width 25 height 16
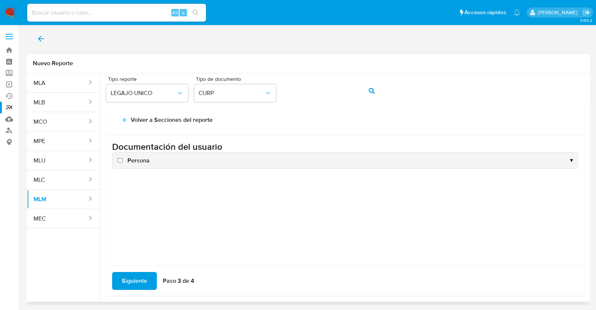
scroll to position [0, 0]
click at [142, 161] on span "Persona" at bounding box center [138, 160] width 22 height 8
click at [123, 161] on input "Persona" at bounding box center [120, 160] width 5 height 5
checkbox input "true"
drag, startPoint x: 142, startPoint y: 281, endPoint x: 144, endPoint y: 270, distance: 11.1
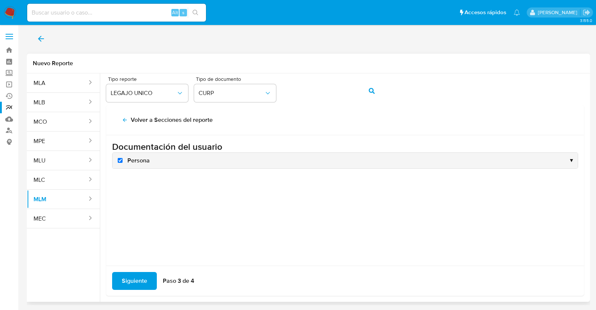
click at [142, 280] on span "Siguiente" at bounding box center [134, 281] width 25 height 16
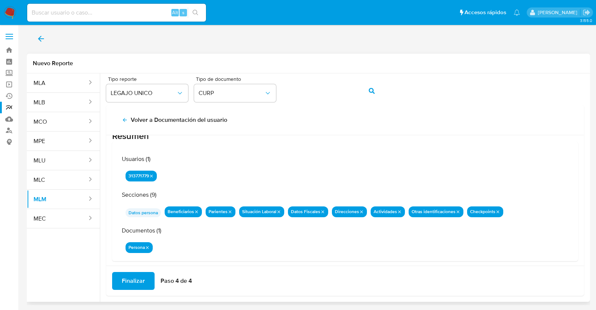
scroll to position [24, 0]
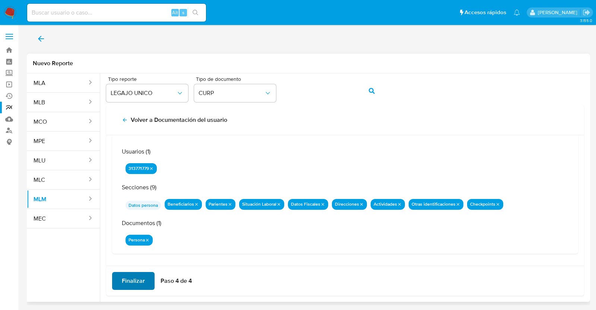
click at [143, 278] on span "Finalizar" at bounding box center [133, 281] width 23 height 16
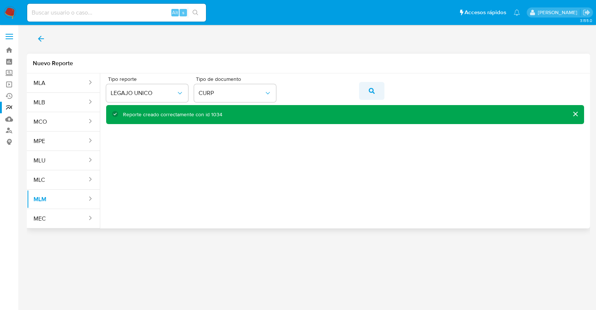
click at [373, 91] on icon "action-search" at bounding box center [372, 91] width 6 height 6
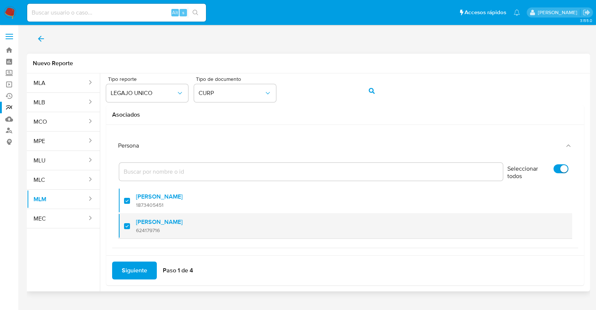
click at [183, 223] on label "[PERSON_NAME]" at bounding box center [159, 221] width 47 height 7
click at [130, 223] on input "checkbox" at bounding box center [127, 226] width 6 height 6
checkbox input "false"
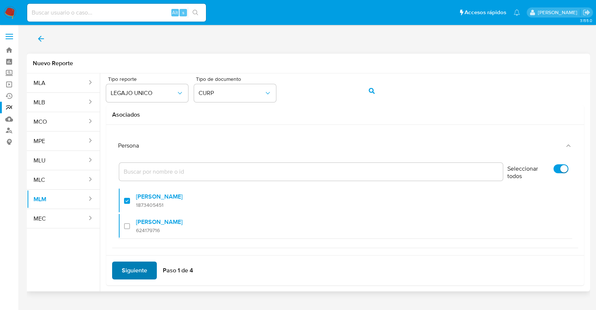
click at [130, 272] on span "Siguiente" at bounding box center [134, 270] width 25 height 16
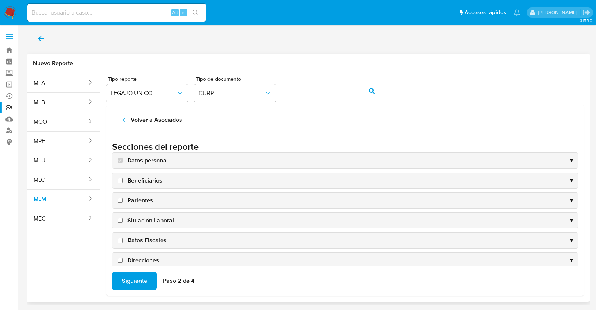
click at [144, 182] on span "Beneficiarios" at bounding box center [144, 181] width 35 height 8
click at [123, 182] on input "Beneficiarios" at bounding box center [120, 180] width 5 height 5
checkbox input "true"
click at [139, 194] on div "Parientes ▼" at bounding box center [345, 201] width 465 height 16
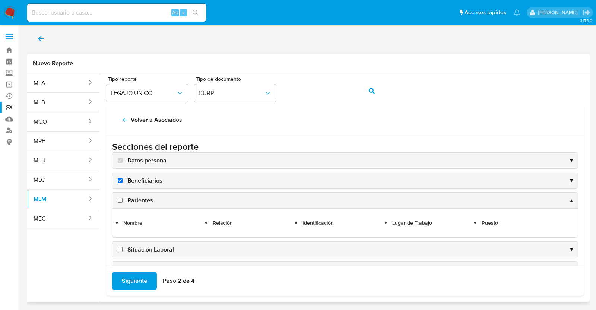
click at [143, 204] on div "Parientes ▲" at bounding box center [345, 201] width 465 height 16
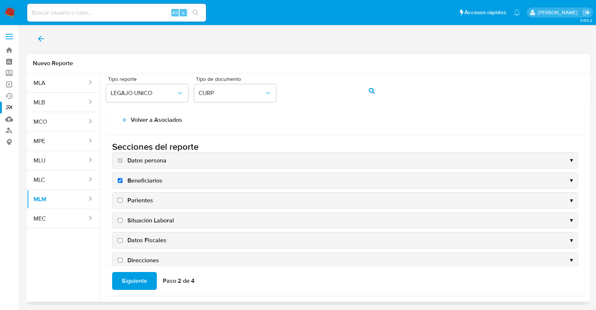
click at [128, 202] on span "Parientes" at bounding box center [140, 200] width 26 height 8
click at [123, 202] on input "Parientes" at bounding box center [120, 200] width 5 height 5
checkbox input "true"
click at [122, 217] on label "Situación Laboral" at bounding box center [145, 220] width 58 height 8
click at [122, 218] on input "Situación Laboral" at bounding box center [120, 220] width 5 height 5
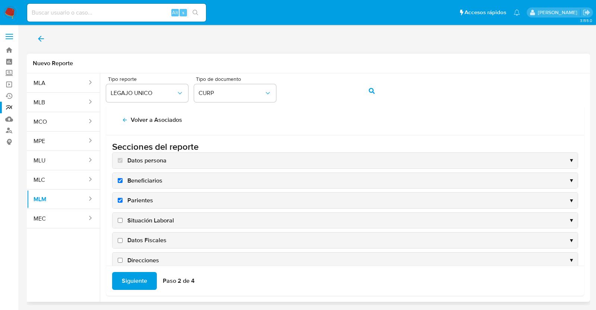
checkbox input "true"
click at [121, 241] on input "Datos Fiscales" at bounding box center [120, 240] width 5 height 5
checkbox input "true"
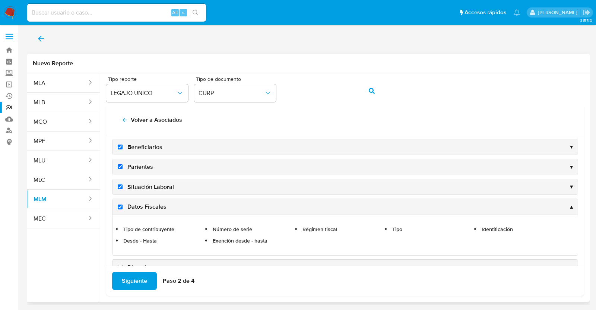
scroll to position [46, 0]
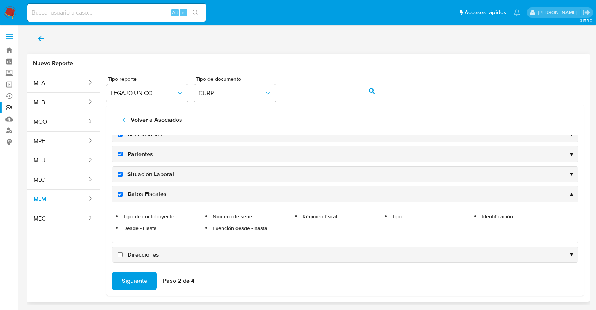
click at [119, 252] on input "Direcciones" at bounding box center [120, 254] width 5 height 5
checkbox input "true"
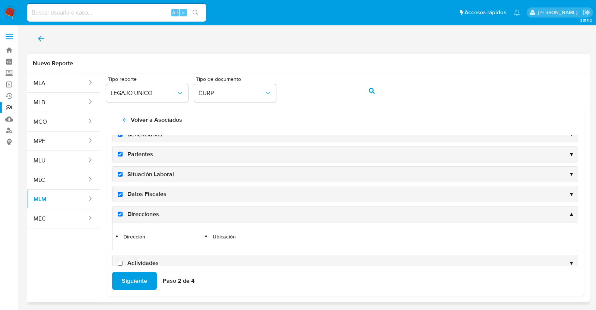
scroll to position [100, 0]
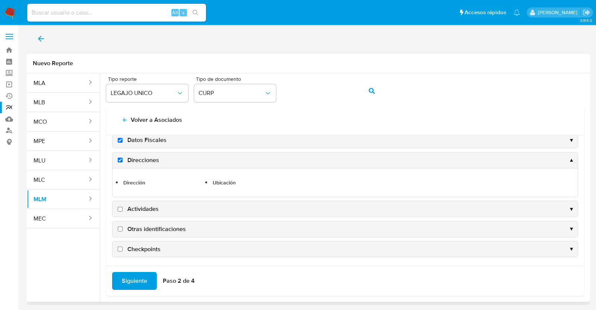
click at [119, 208] on input "Actividades" at bounding box center [120, 209] width 5 height 5
checkbox input "true"
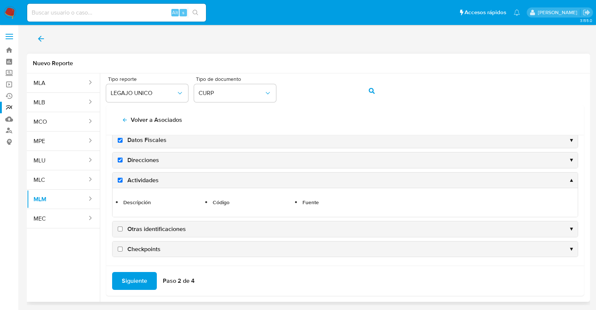
click at [118, 230] on label "Otras identificaciones" at bounding box center [151, 229] width 70 height 8
click at [118, 230] on input "Otras identificaciones" at bounding box center [120, 228] width 5 height 5
checkbox input "true"
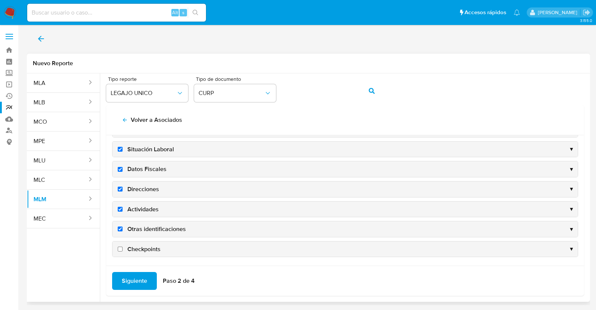
click at [123, 247] on label "Checkpoints" at bounding box center [138, 249] width 44 height 8
click at [123, 247] on input "Checkpoints" at bounding box center [120, 249] width 5 height 5
checkbox input "true"
click at [138, 275] on span "Siguiente" at bounding box center [134, 281] width 25 height 16
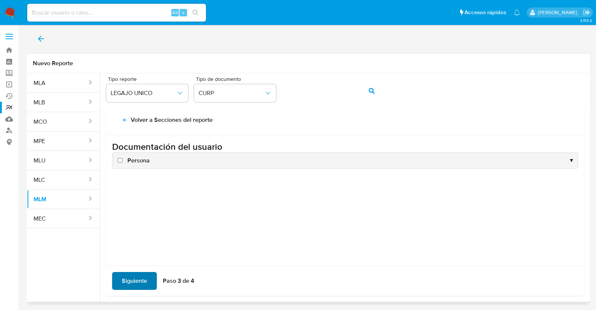
scroll to position [0, 0]
click at [121, 164] on label "Persona" at bounding box center [133, 160] width 34 height 8
click at [121, 163] on input "Persona" at bounding box center [120, 160] width 5 height 5
checkbox input "true"
click at [140, 276] on span "Siguiente" at bounding box center [134, 281] width 25 height 16
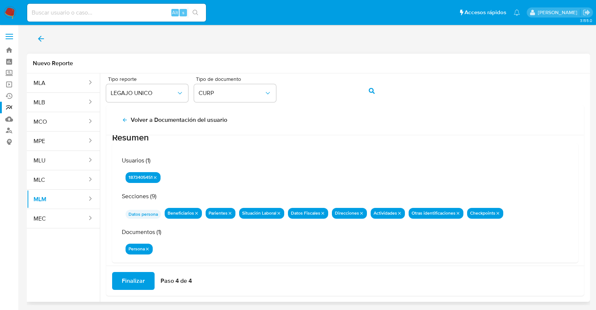
scroll to position [24, 0]
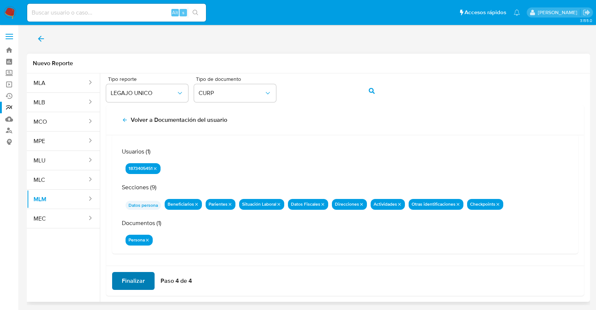
click at [130, 282] on span "Finalizar" at bounding box center [133, 281] width 23 height 16
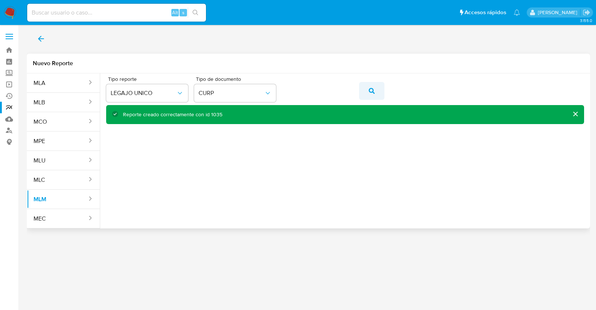
click at [374, 84] on span "action-search" at bounding box center [372, 91] width 6 height 16
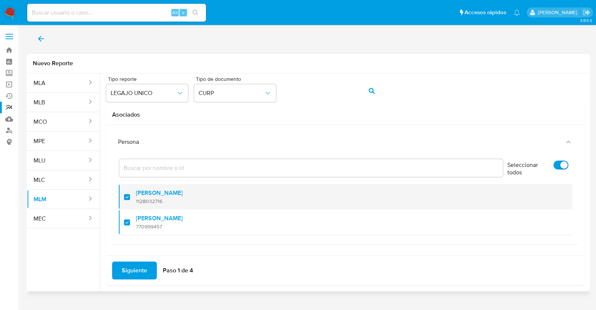
scroll to position [4, 0]
click at [128, 197] on div at bounding box center [130, 196] width 12 height 18
checkbox input "false"
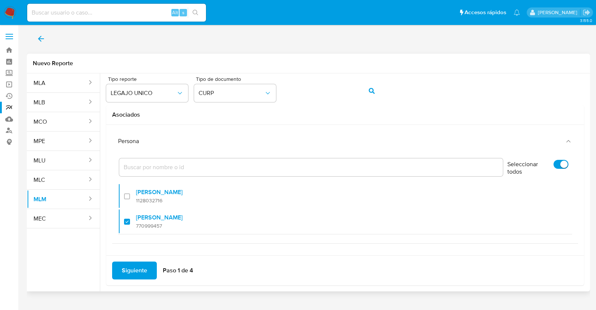
click at [140, 271] on span "Siguiente" at bounding box center [134, 270] width 25 height 16
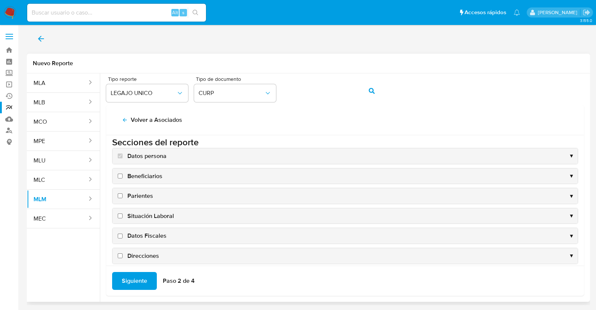
click at [147, 175] on span "Beneficiarios" at bounding box center [144, 176] width 35 height 8
click at [123, 175] on input "Beneficiarios" at bounding box center [120, 176] width 5 height 5
checkbox input "true"
click at [143, 195] on span "Parientes" at bounding box center [140, 196] width 26 height 8
click at [123, 195] on input "Parientes" at bounding box center [120, 195] width 5 height 5
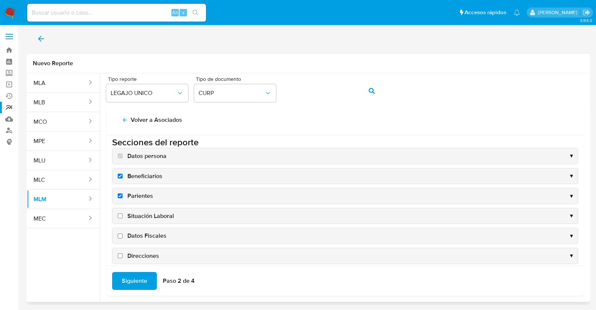
checkbox input "true"
click at [142, 209] on div "Situación Laboral ▼" at bounding box center [345, 216] width 465 height 16
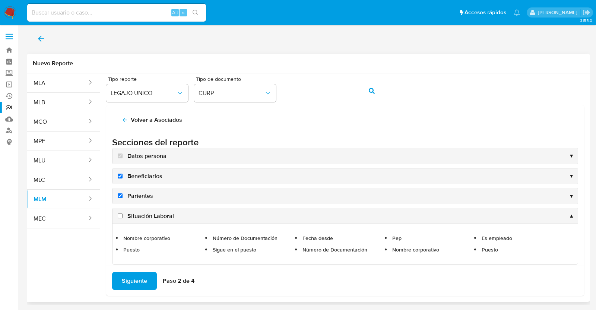
click at [144, 216] on span "Situación Laboral" at bounding box center [150, 216] width 47 height 8
click at [123, 216] on input "Situación Laboral" at bounding box center [120, 215] width 5 height 5
checkbox input "true"
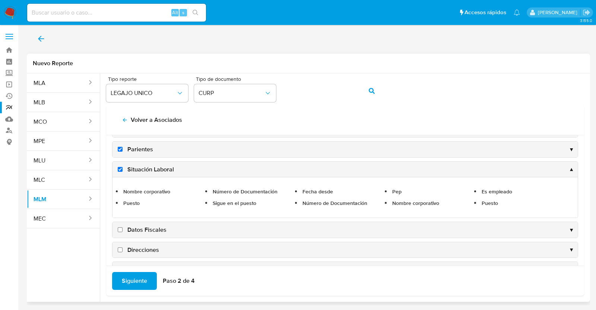
click at [145, 233] on div "Datos Fiscales ▼" at bounding box center [345, 230] width 465 height 16
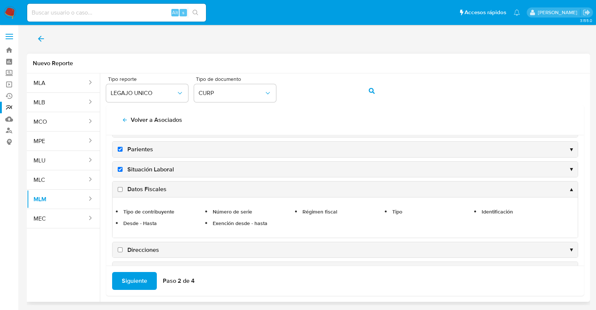
click at [140, 247] on span "Direcciones" at bounding box center [143, 250] width 32 height 8
click at [123, 247] on input "Direcciones" at bounding box center [120, 249] width 5 height 5
checkbox input "true"
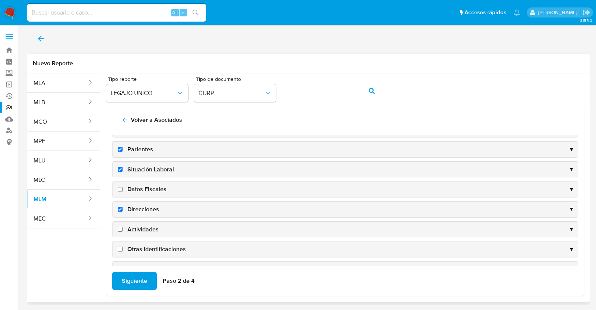
click at [141, 190] on span "Datos Fiscales" at bounding box center [146, 189] width 39 height 8
click at [123, 190] on input "Datos Fiscales" at bounding box center [120, 189] width 5 height 5
checkbox input "true"
click at [134, 226] on span "Actividades" at bounding box center [142, 229] width 31 height 8
click at [123, 227] on input "Actividades" at bounding box center [120, 229] width 5 height 5
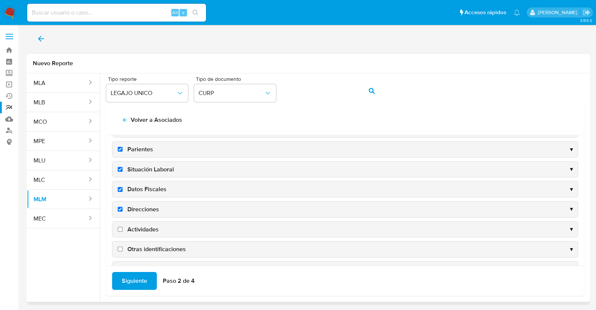
checkbox input "true"
click at [137, 247] on span "Otras identificaciones" at bounding box center [156, 249] width 58 height 8
click at [123, 247] on input "Otras identificaciones" at bounding box center [120, 249] width 5 height 5
checkbox input "true"
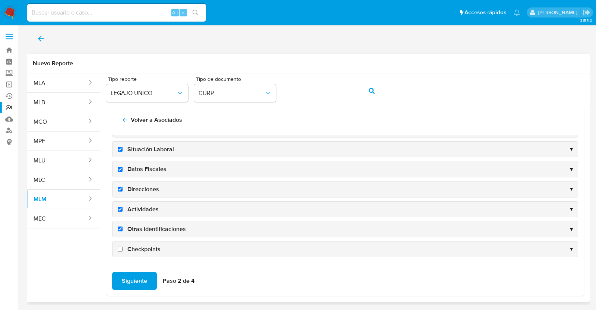
click at [138, 247] on span "Checkpoints" at bounding box center [143, 249] width 33 height 8
click at [123, 247] on input "Checkpoints" at bounding box center [120, 249] width 5 height 5
checkbox input "true"
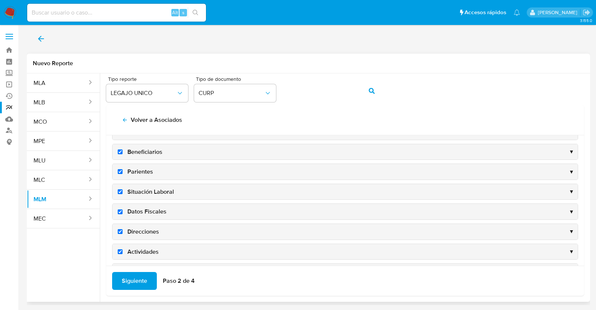
scroll to position [0, 0]
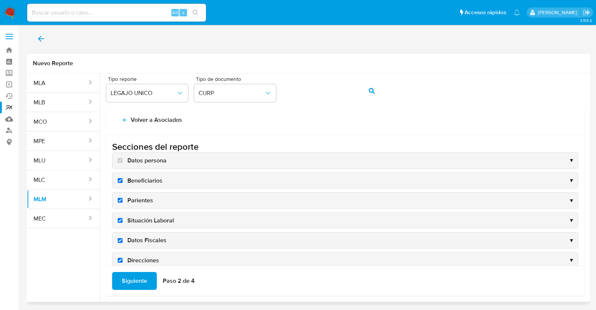
click at [131, 278] on span "Siguiente" at bounding box center [134, 281] width 25 height 16
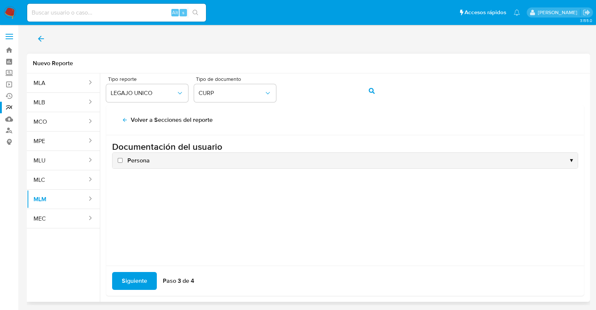
click at [135, 161] on span "Persona" at bounding box center [138, 160] width 22 height 8
click at [123, 161] on input "Persona" at bounding box center [120, 160] width 5 height 5
checkbox input "true"
click at [129, 281] on span "Siguiente" at bounding box center [134, 281] width 25 height 16
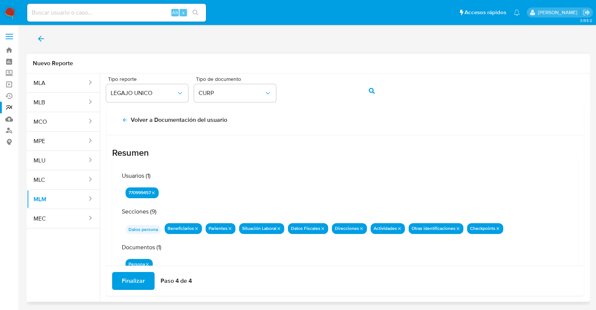
scroll to position [24, 0]
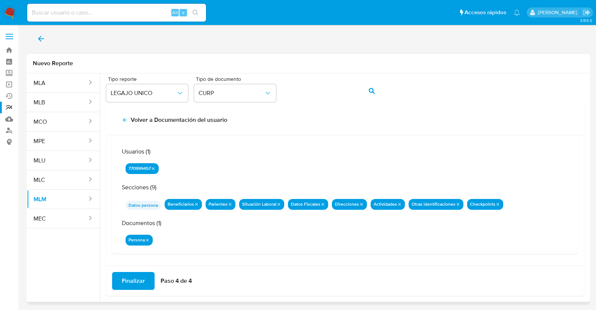
click at [139, 279] on span "Finalizar" at bounding box center [133, 281] width 23 height 16
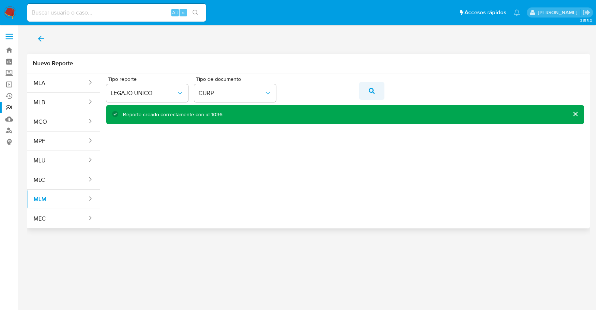
click at [372, 94] on span "action-search" at bounding box center [372, 91] width 6 height 16
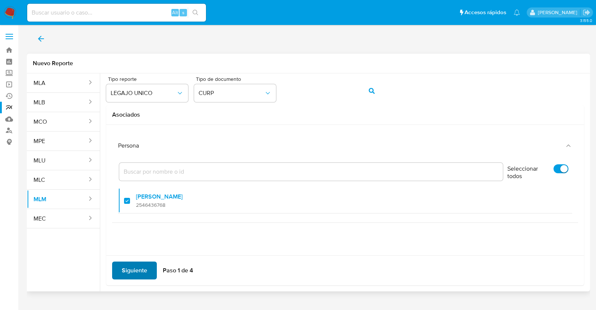
click at [124, 272] on span "Siguiente" at bounding box center [134, 270] width 25 height 16
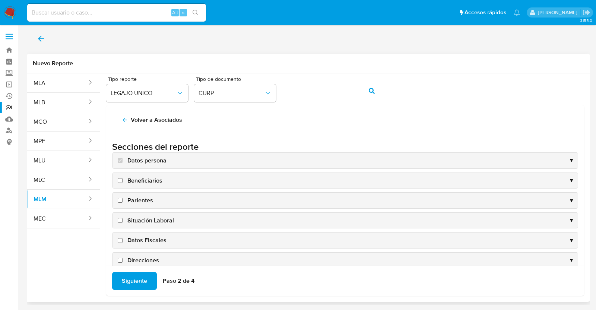
click at [145, 181] on span "Beneficiarios" at bounding box center [144, 181] width 35 height 8
click at [123, 181] on input "Beneficiarios" at bounding box center [120, 180] width 5 height 5
checkbox input "true"
click at [144, 202] on span "Parientes" at bounding box center [140, 200] width 26 height 8
click at [123, 202] on input "Parientes" at bounding box center [120, 200] width 5 height 5
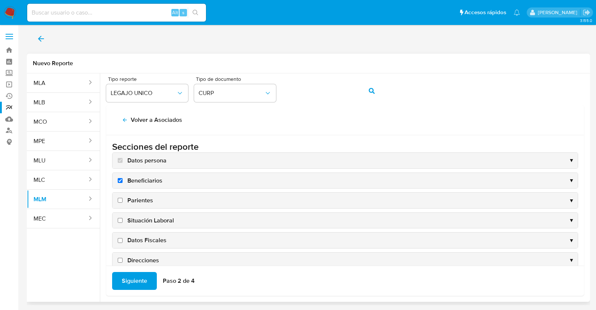
checkbox input "true"
drag, startPoint x: 150, startPoint y: 216, endPoint x: 152, endPoint y: 221, distance: 5.4
click at [150, 216] on span "Situación Laboral" at bounding box center [150, 220] width 47 height 8
click at [123, 218] on input "Situación Laboral" at bounding box center [120, 220] width 5 height 5
checkbox input "true"
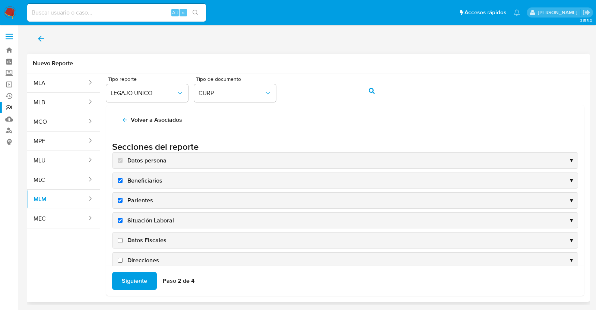
click at [152, 237] on span "Datos Fiscales" at bounding box center [146, 240] width 39 height 8
click at [123, 238] on input "Datos Fiscales" at bounding box center [120, 240] width 5 height 5
checkbox input "true"
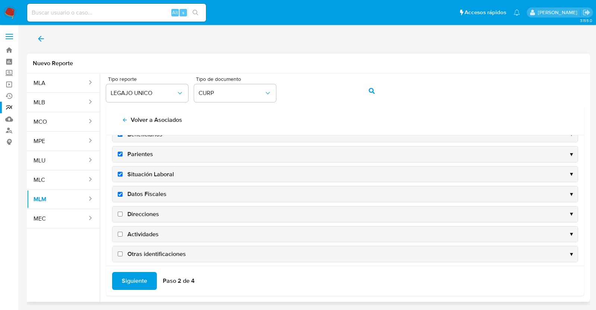
click at [150, 216] on span "Direcciones" at bounding box center [143, 214] width 32 height 8
click at [123, 216] on input "Direcciones" at bounding box center [120, 214] width 5 height 5
checkbox input "true"
click at [145, 230] on span "Actividades" at bounding box center [142, 234] width 31 height 8
click at [123, 232] on input "Actividades" at bounding box center [120, 234] width 5 height 5
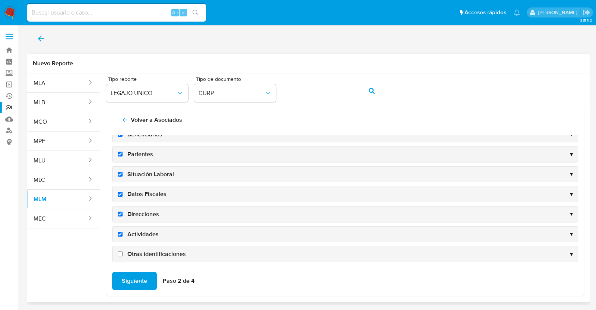
checkbox input "true"
click at [153, 253] on span "Otras identificaciones" at bounding box center [156, 254] width 58 height 8
click at [123, 253] on input "Otras identificaciones" at bounding box center [120, 253] width 5 height 5
checkbox input "true"
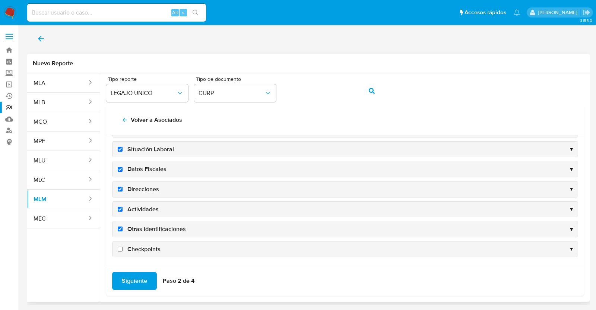
click at [151, 245] on span "Checkpoints" at bounding box center [143, 249] width 33 height 8
click at [123, 247] on input "Checkpoints" at bounding box center [120, 249] width 5 height 5
checkbox input "true"
click at [128, 278] on span "Siguiente" at bounding box center [134, 281] width 25 height 16
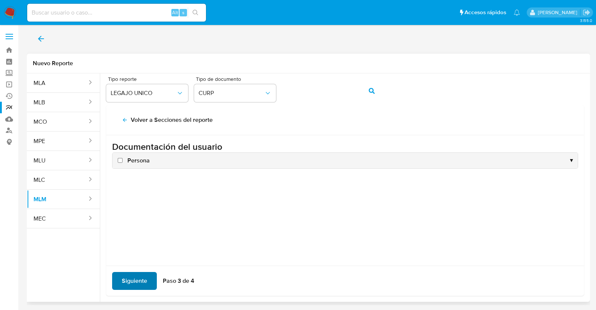
scroll to position [0, 0]
click at [142, 159] on span "Persona" at bounding box center [138, 160] width 22 height 8
click at [123, 159] on input "Persona" at bounding box center [120, 160] width 5 height 5
checkbox input "true"
click at [127, 281] on span "Siguiente" at bounding box center [134, 281] width 25 height 16
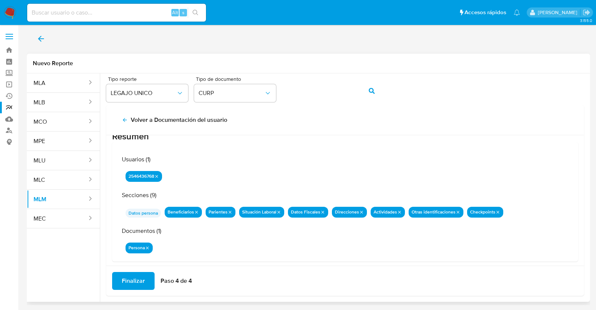
scroll to position [24, 0]
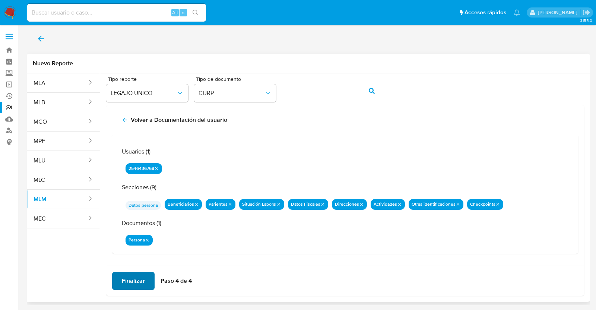
click at [131, 278] on span "Finalizar" at bounding box center [133, 281] width 23 height 16
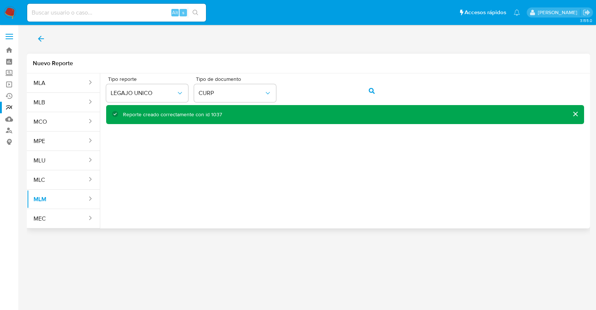
click at [44, 41] on icon "back" at bounding box center [41, 38] width 9 height 9
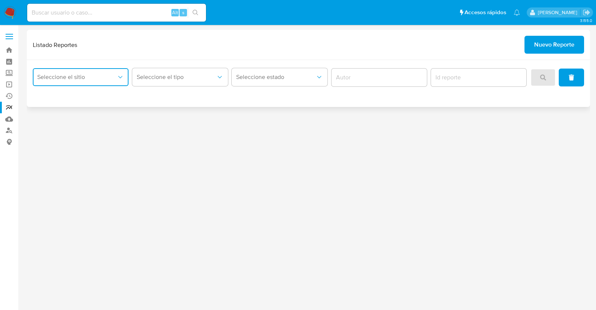
click at [67, 73] on span "Seleccione el sitio" at bounding box center [76, 76] width 79 height 7
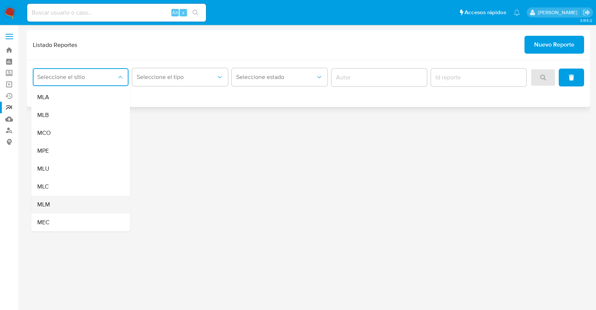
click at [61, 202] on div "MLM" at bounding box center [78, 205] width 82 height 18
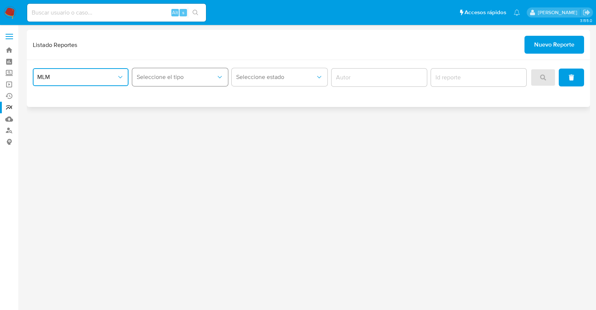
click at [191, 83] on button "Seleccione el tipo" at bounding box center [180, 77] width 96 height 18
click at [182, 118] on div "LEGAJO UNICO" at bounding box center [178, 115] width 82 height 18
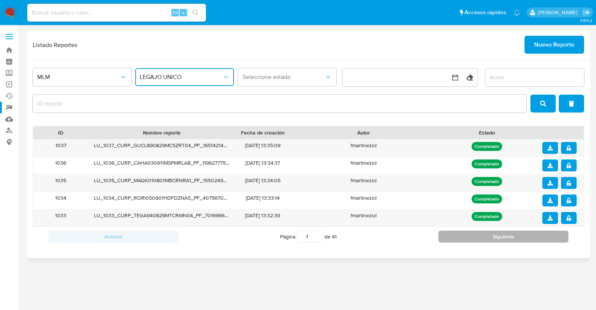
click at [486, 236] on button "Siguiente" at bounding box center [503, 237] width 130 height 12
type input "3"
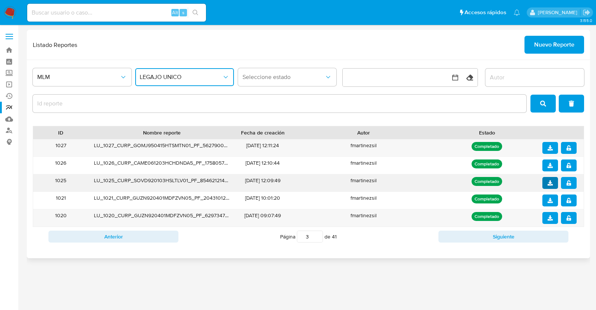
click at [547, 184] on button "download" at bounding box center [550, 183] width 16 height 12
click at [567, 183] on icon "notify_security" at bounding box center [569, 182] width 4 height 5
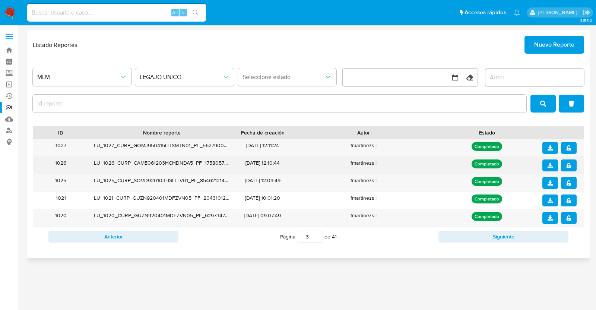
click at [549, 165] on icon "download" at bounding box center [550, 165] width 5 height 5
click at [572, 168] on button "notify_security" at bounding box center [569, 165] width 16 height 12
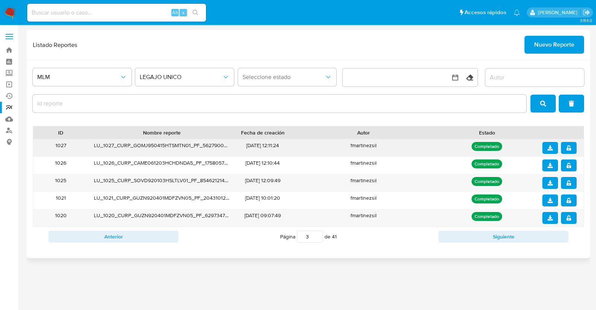
click at [547, 148] on button "download" at bounding box center [550, 148] width 16 height 12
click at [570, 146] on icon "notify_security" at bounding box center [568, 147] width 5 height 5
